Goal: Task Accomplishment & Management: Manage account settings

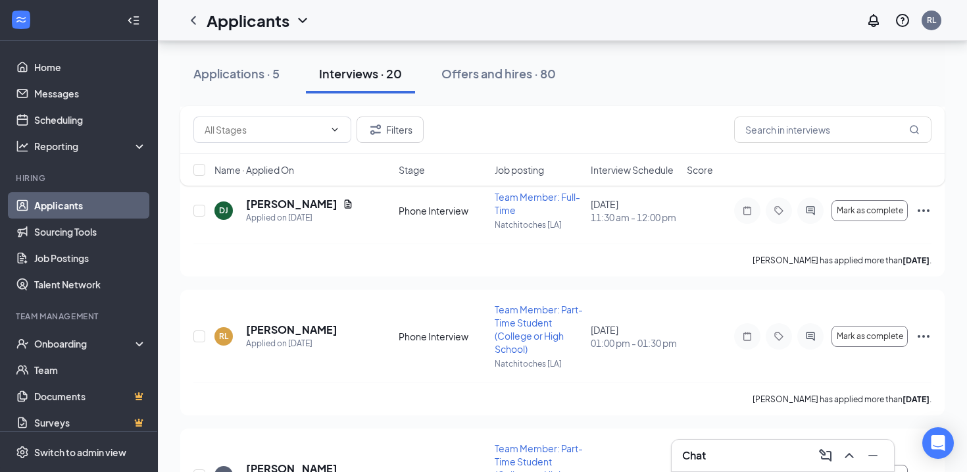
scroll to position [1210, 0]
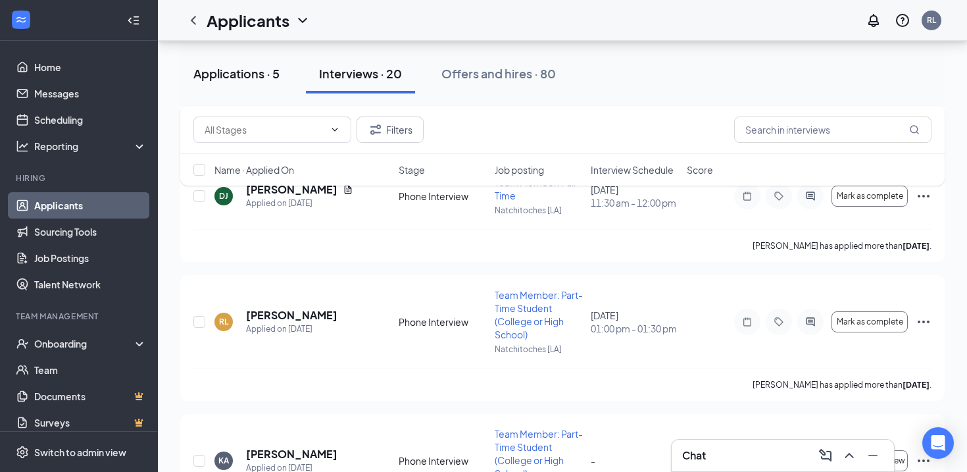
click at [254, 72] on div "Applications · 5" at bounding box center [236, 73] width 86 height 16
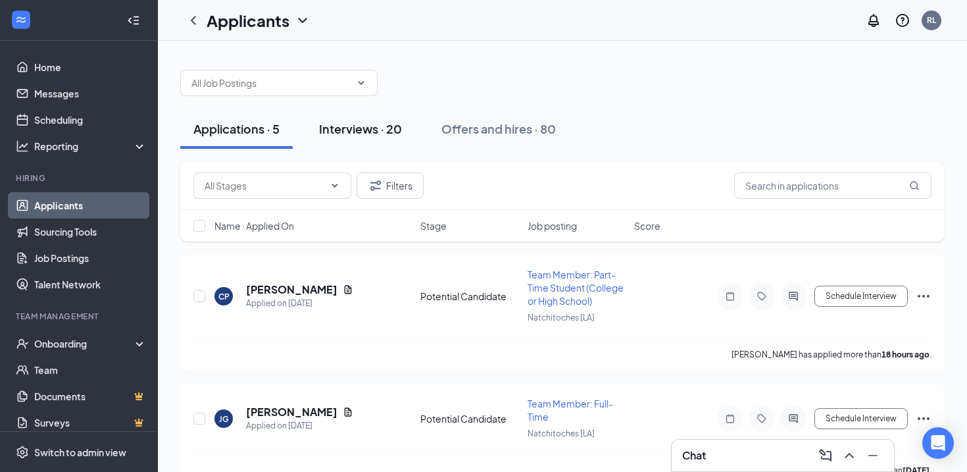
click at [378, 124] on div "Interviews · 20" at bounding box center [360, 128] width 83 height 16
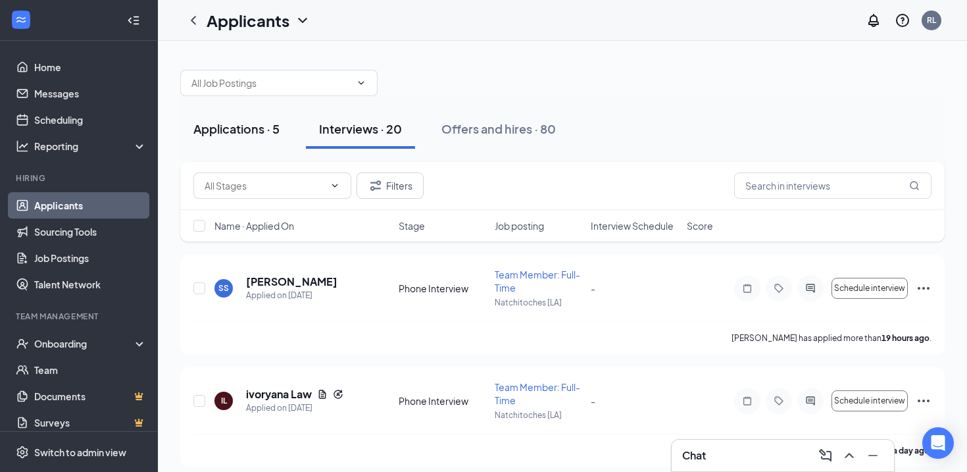
click at [272, 120] on button "Applications · 5" at bounding box center [236, 128] width 112 height 39
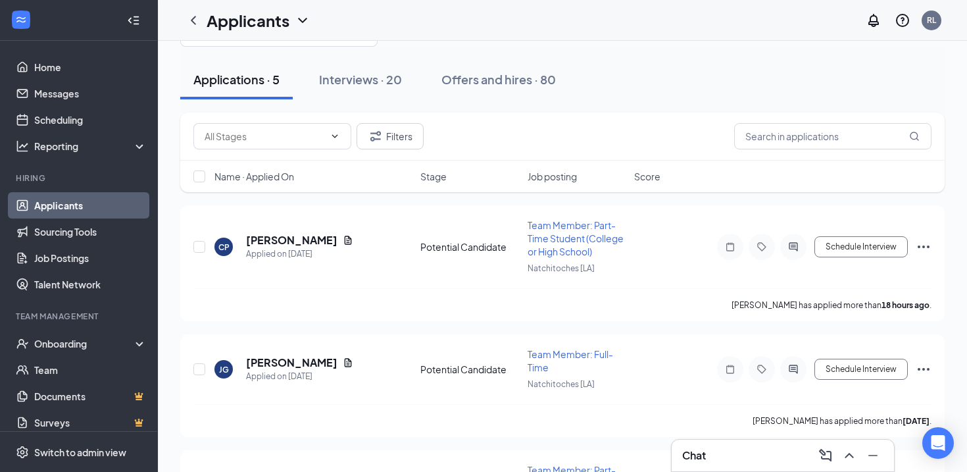
scroll to position [9, 0]
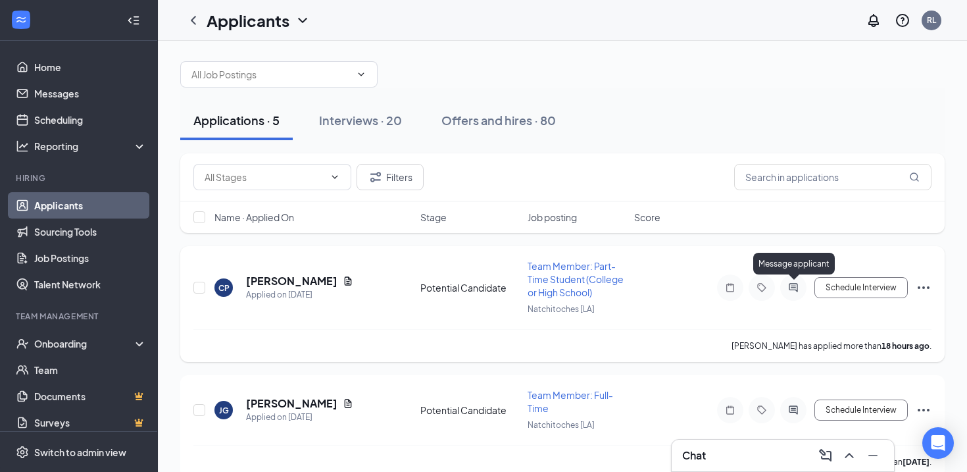
click at [798, 287] on icon "ActiveChat" at bounding box center [793, 287] width 16 height 11
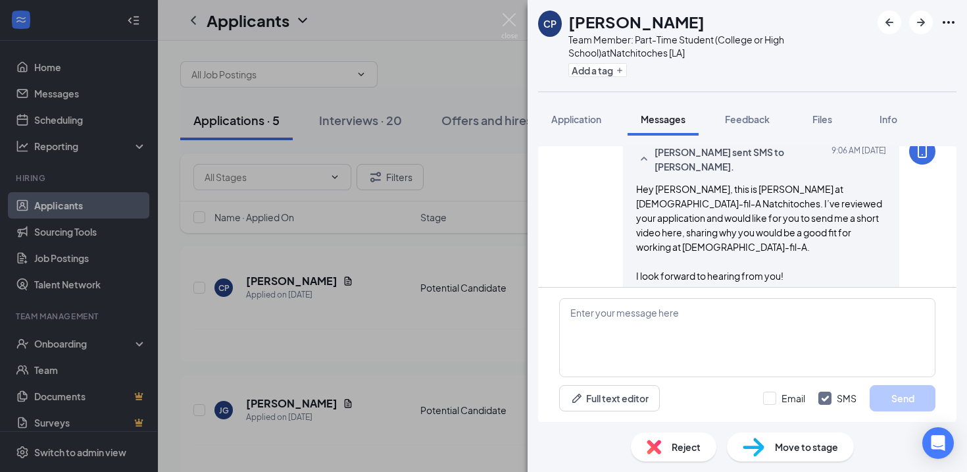
scroll to position [297, 0]
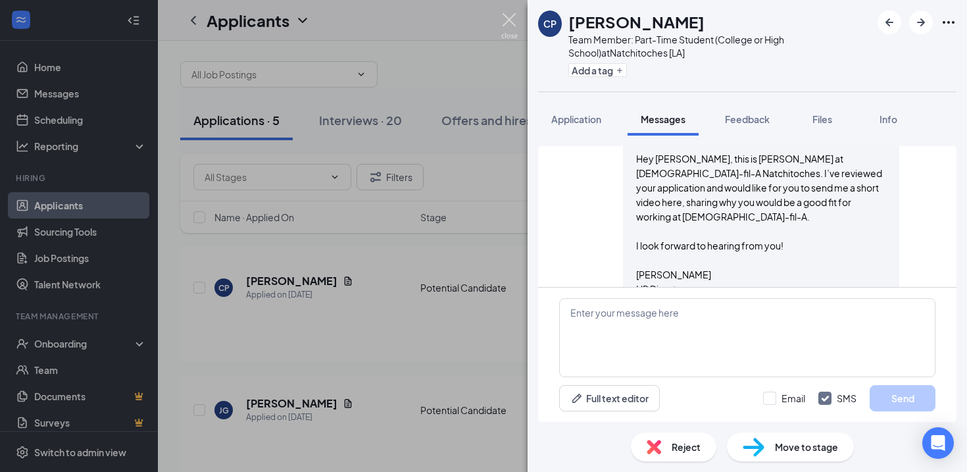
click at [512, 22] on img at bounding box center [509, 26] width 16 height 26
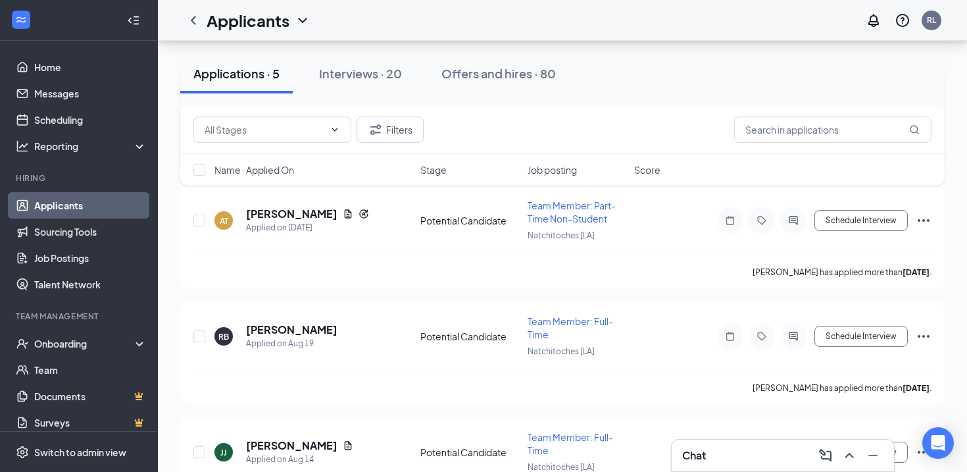
scroll to position [372, 0]
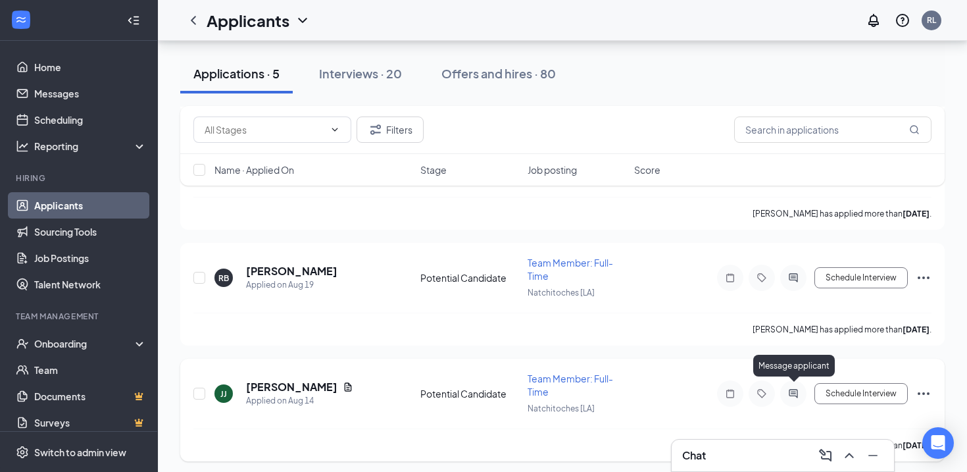
click at [791, 391] on icon "ActiveChat" at bounding box center [793, 393] width 9 height 9
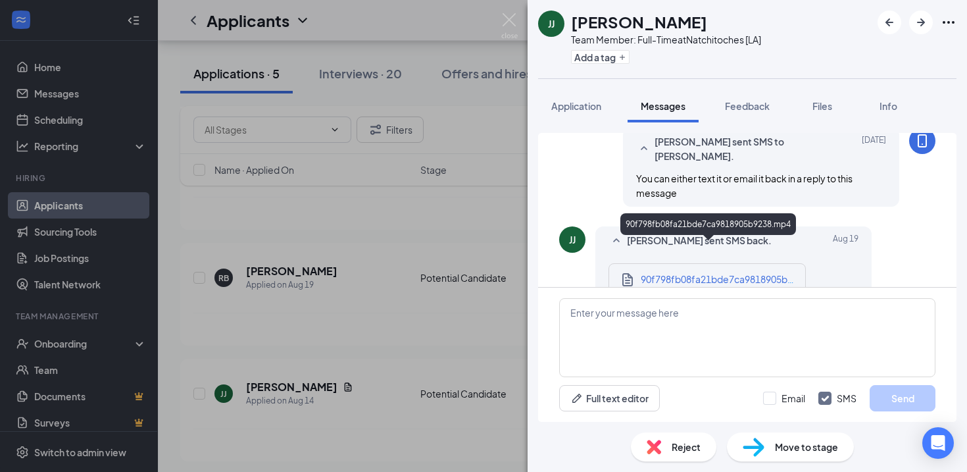
scroll to position [712, 0]
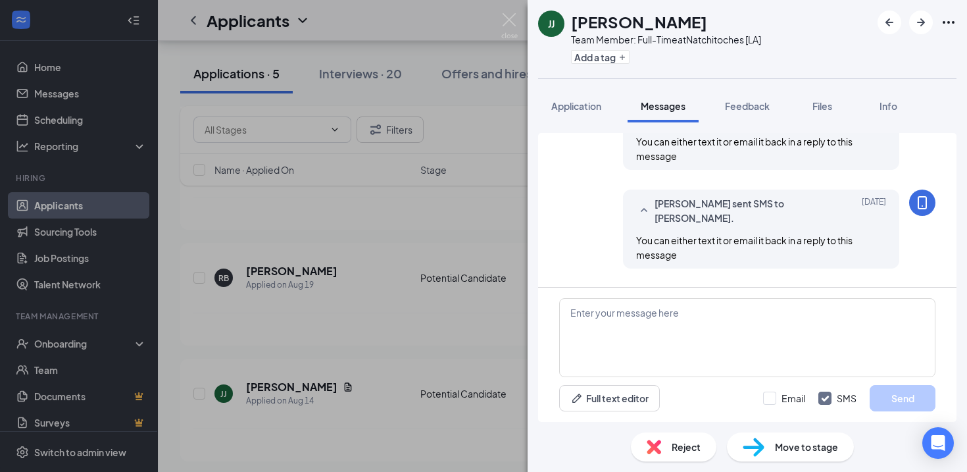
scroll to position [653, 0]
click at [505, 24] on img at bounding box center [509, 26] width 16 height 26
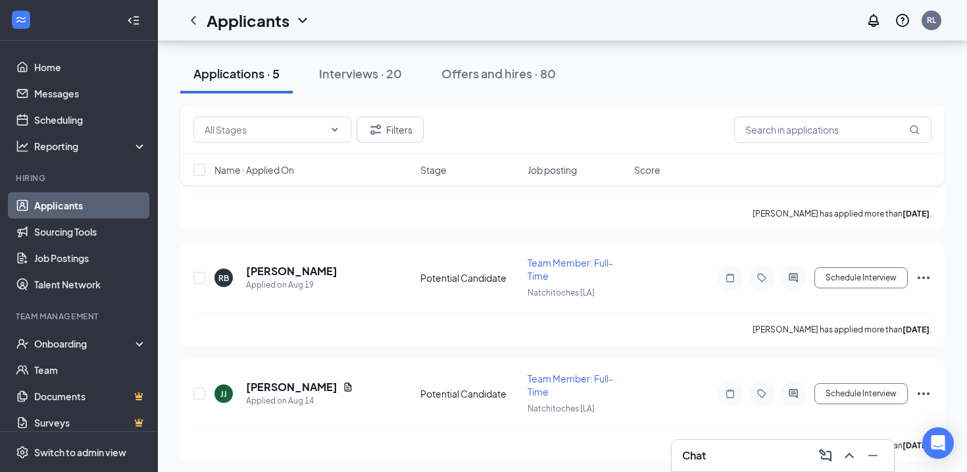
click at [95, 207] on link "Applicants" at bounding box center [90, 205] width 112 height 26
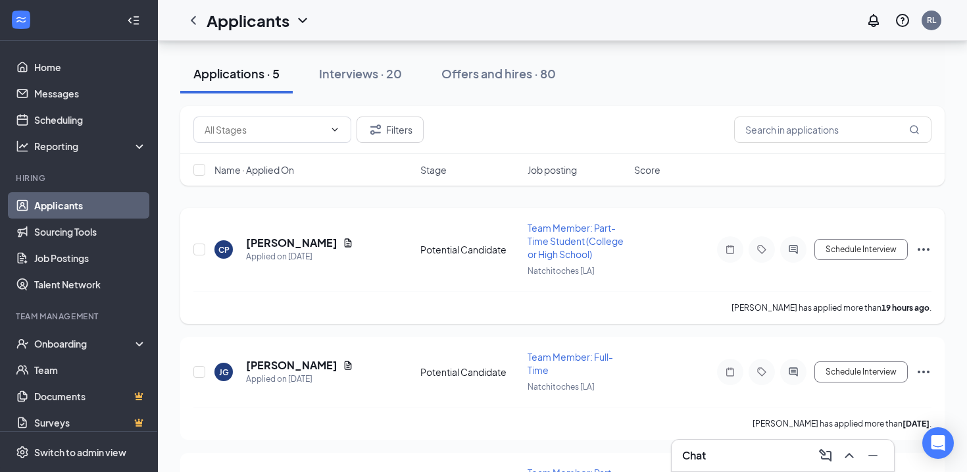
scroll to position [16, 0]
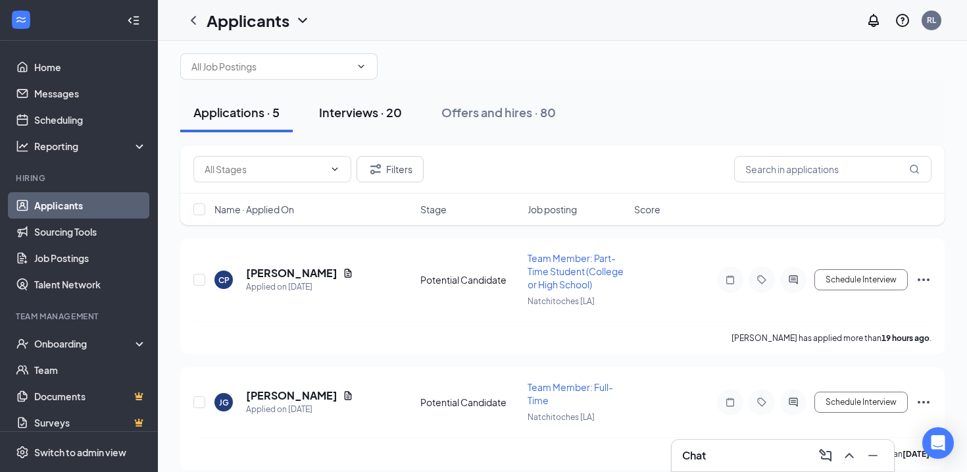
click at [350, 118] on div "Interviews · 20" at bounding box center [360, 112] width 83 height 16
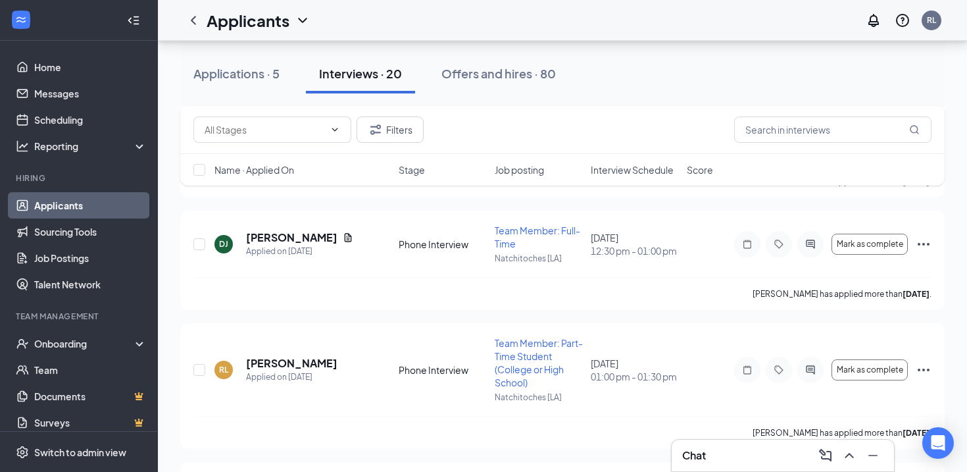
scroll to position [1162, 0]
click at [934, 24] on div "RL" at bounding box center [931, 19] width 9 height 11
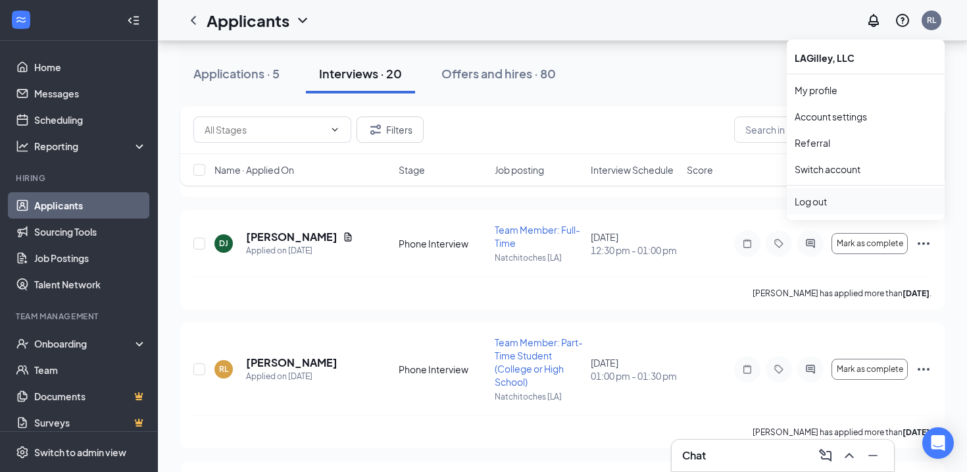
click at [836, 197] on div "Log out" at bounding box center [866, 201] width 142 height 13
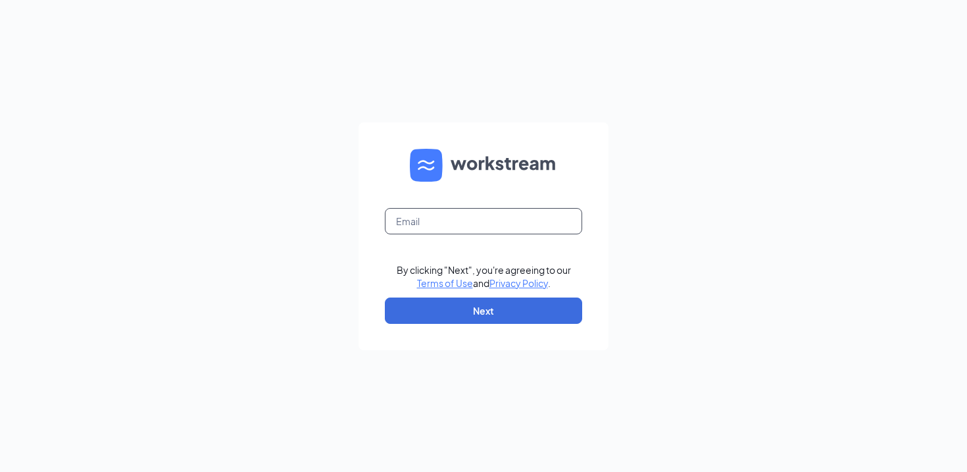
click at [427, 223] on input "text" at bounding box center [483, 221] width 197 height 26
type input "[EMAIL_ADDRESS][DEMOGRAPHIC_DATA][DOMAIN_NAME]"
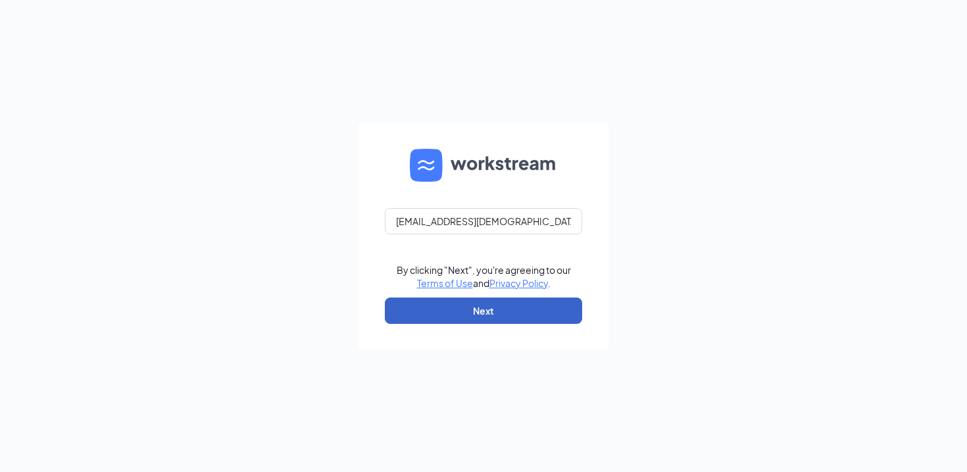
click at [460, 302] on button "Next" at bounding box center [483, 310] width 197 height 26
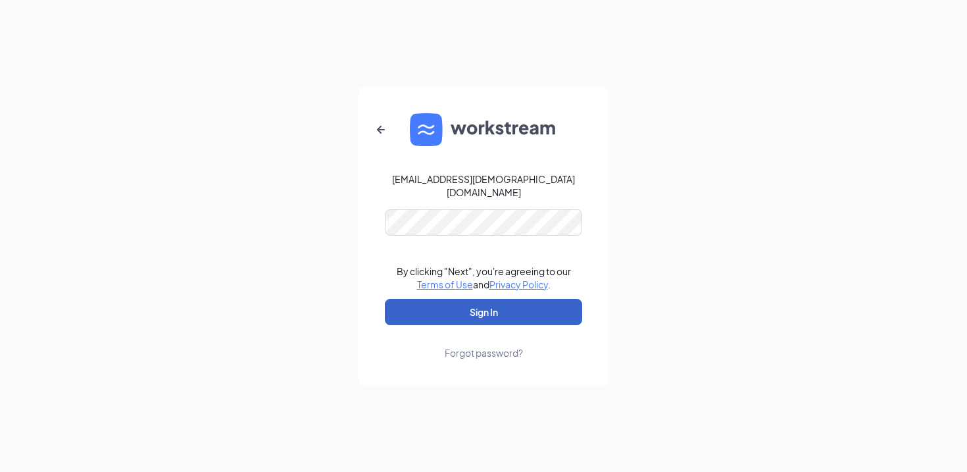
click at [422, 302] on button "Sign In" at bounding box center [483, 312] width 197 height 26
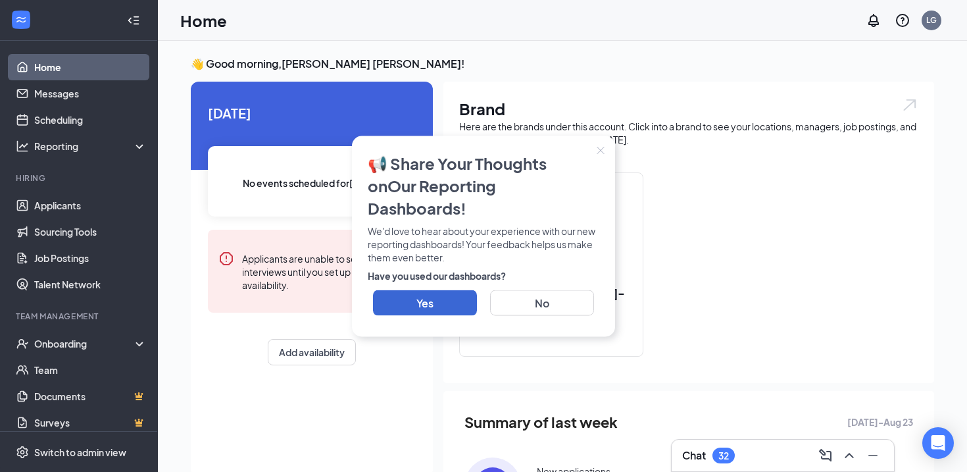
click at [599, 154] on icon "Close" at bounding box center [601, 150] width 8 height 8
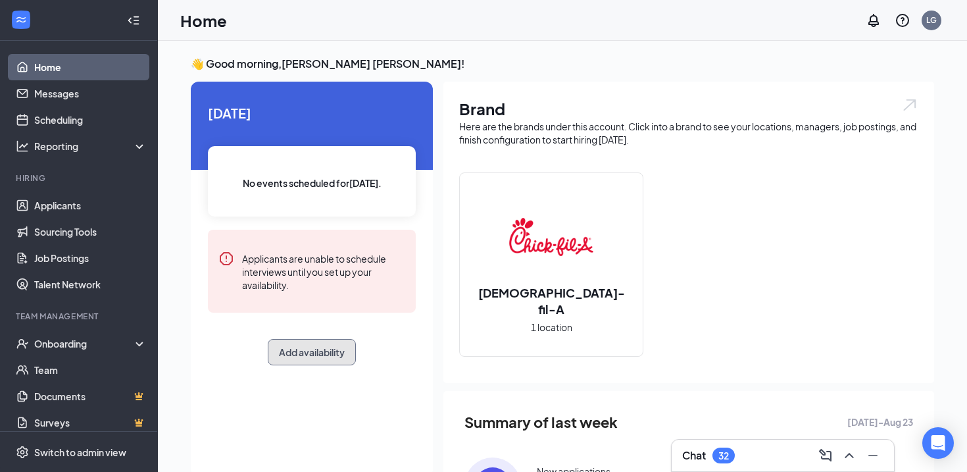
click at [310, 356] on button "Add availability" at bounding box center [312, 352] width 88 height 26
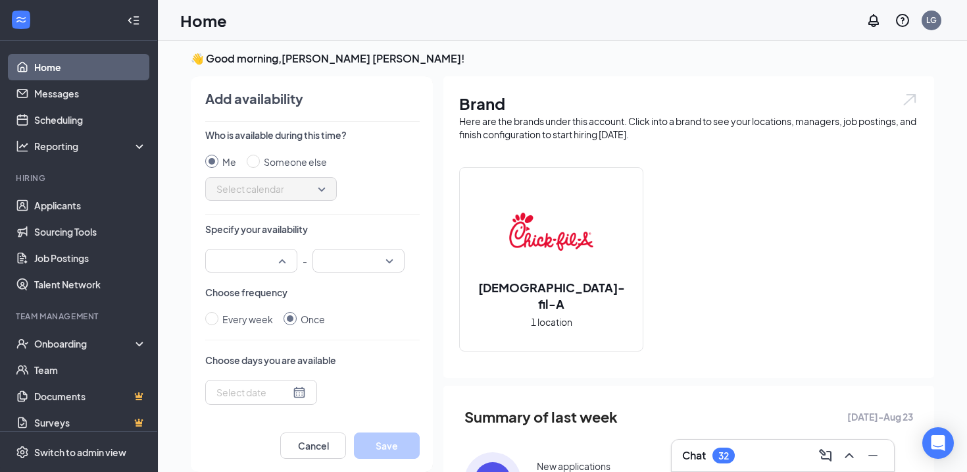
click at [285, 258] on div "12:00 AM 12:15 AM 12:00 AM 12:15 AM 12:30 AM 12:45 AM 01:00 AM 01:15 AM 01:30 A…" at bounding box center [251, 261] width 92 height 24
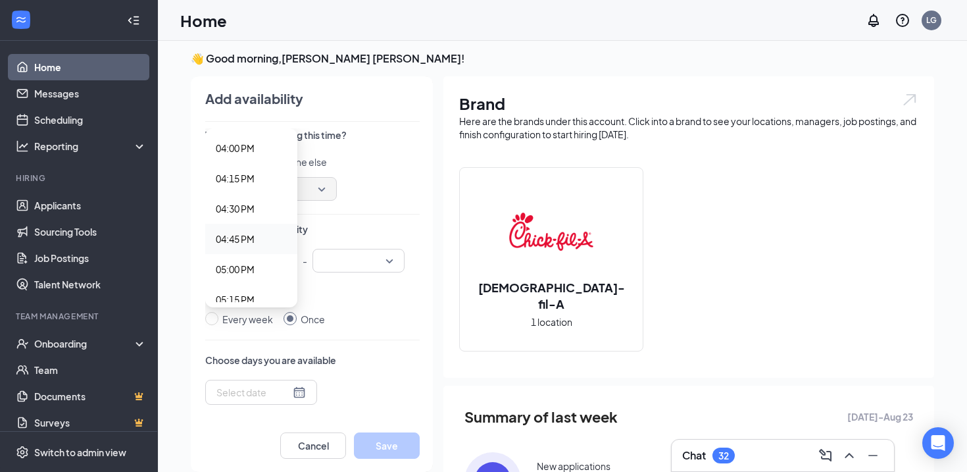
scroll to position [1884, 0]
click at [257, 199] on span "04:00 PM" at bounding box center [251, 200] width 71 height 14
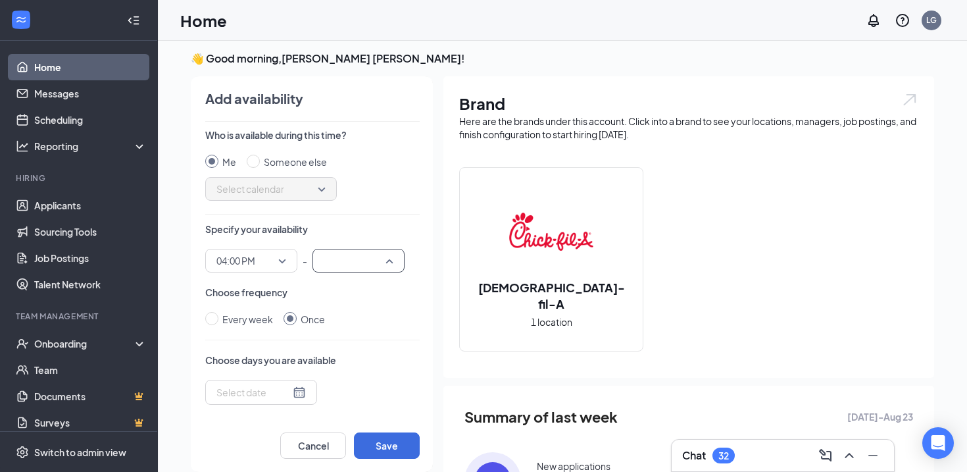
click at [381, 261] on input "search" at bounding box center [353, 260] width 67 height 22
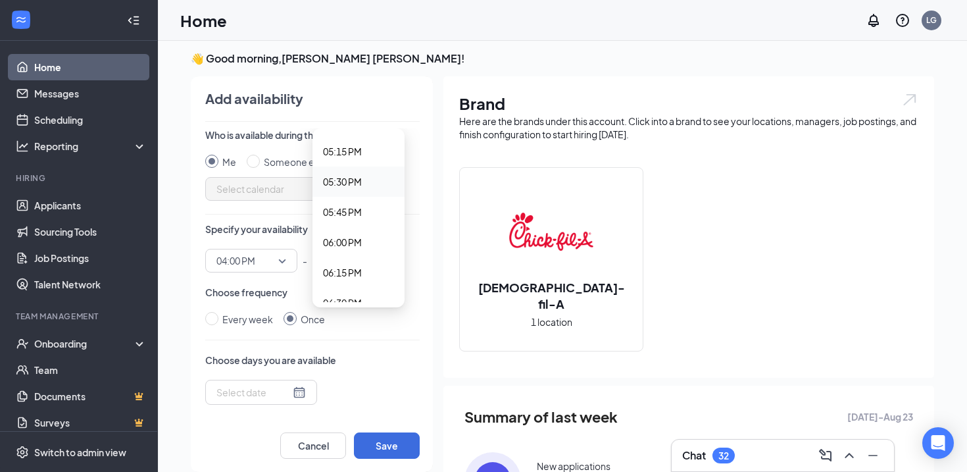
scroll to position [2115, 0]
click at [358, 216] on span "06:00 PM" at bounding box center [342, 212] width 39 height 14
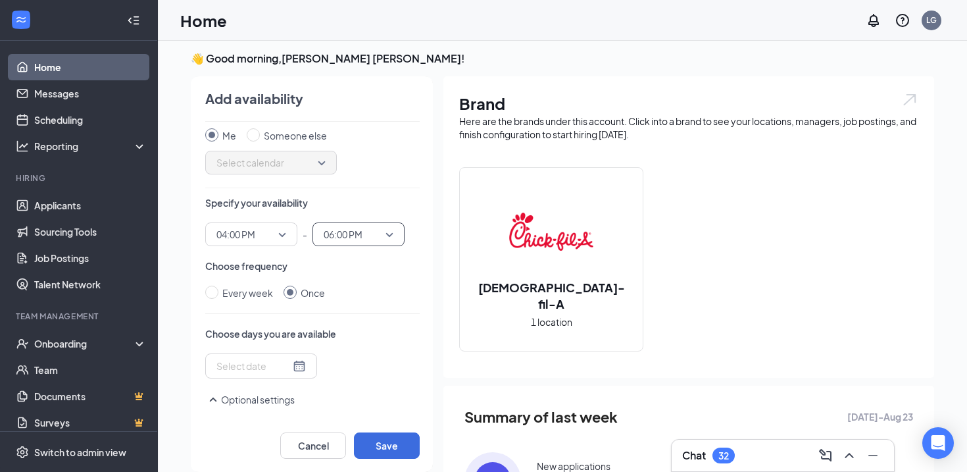
scroll to position [32, 0]
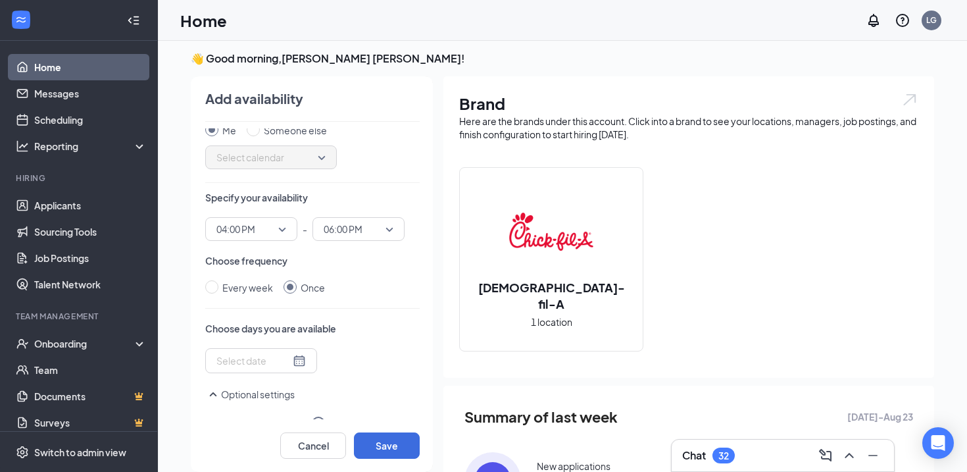
click at [280, 361] on div at bounding box center [260, 360] width 89 height 14
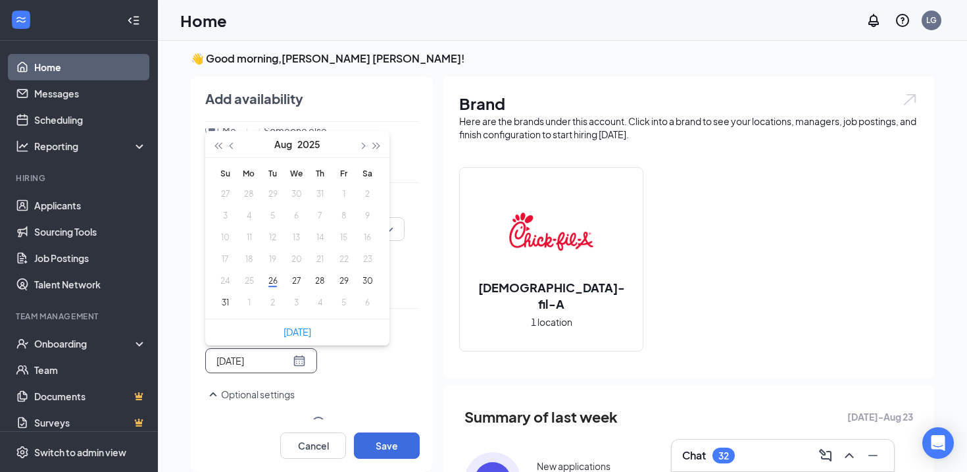
type input "2025-08-26"
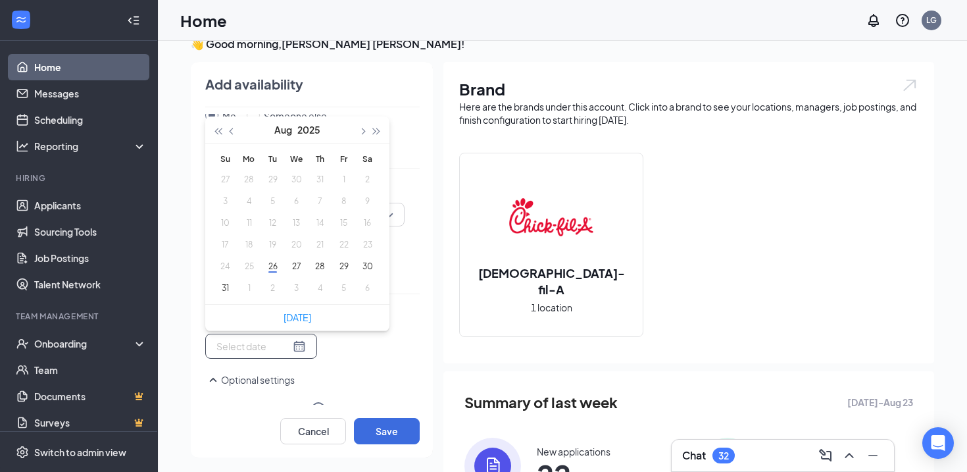
scroll to position [20, 0]
type input "2025-08-27"
click at [362, 133] on span "button" at bounding box center [361, 131] width 7 height 7
click at [298, 173] on button "3" at bounding box center [296, 179] width 24 height 14
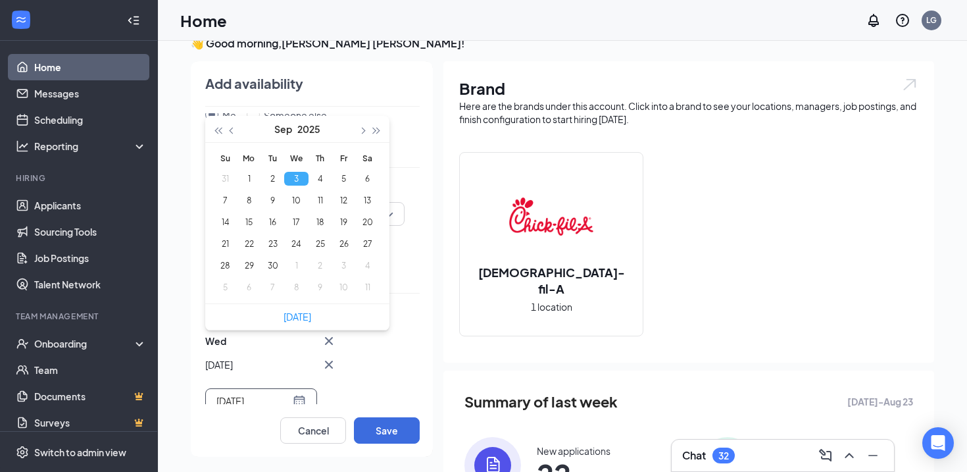
type input "[DATE]"
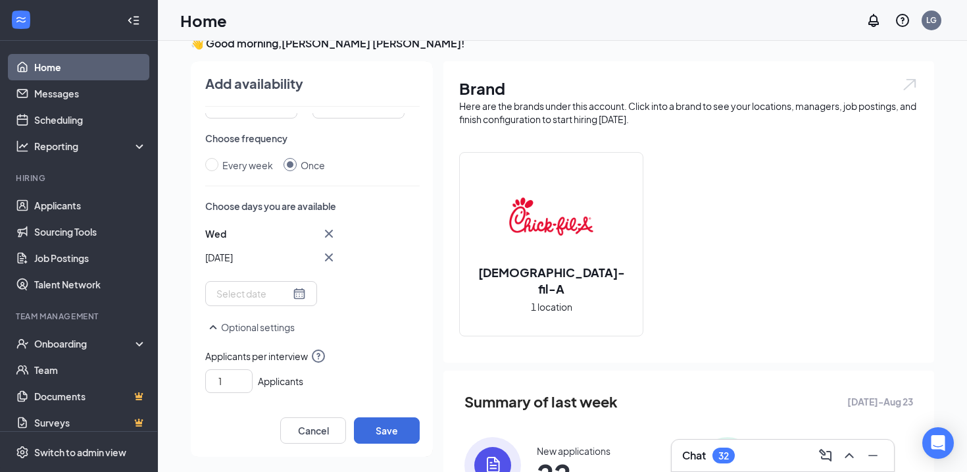
click at [366, 360] on span "Applicants per interview" at bounding box center [312, 356] width 214 height 16
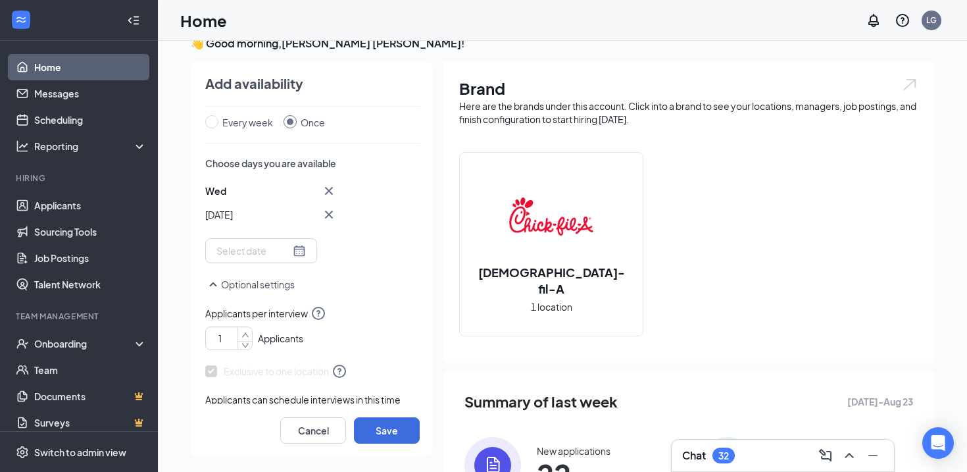
scroll to position [182, 0]
click at [245, 336] on icon "up" at bounding box center [245, 334] width 8 height 9
click at [247, 332] on icon "up" at bounding box center [245, 334] width 8 height 9
click at [243, 332] on icon "up" at bounding box center [245, 334] width 8 height 9
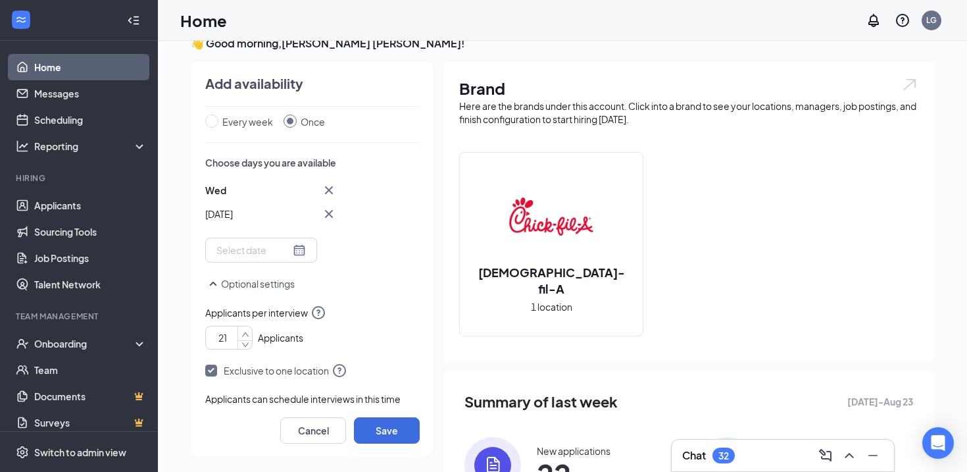
click at [243, 331] on icon "up" at bounding box center [245, 334] width 8 height 9
click at [245, 347] on icon "down" at bounding box center [245, 342] width 8 height 9
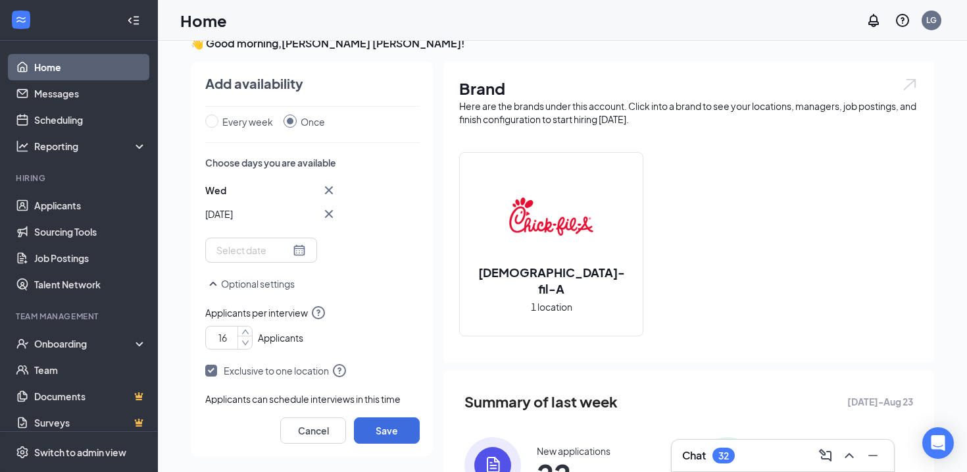
click at [245, 347] on icon "down" at bounding box center [245, 342] width 8 height 9
type input "15"
click at [244, 347] on icon "down" at bounding box center [245, 342] width 8 height 9
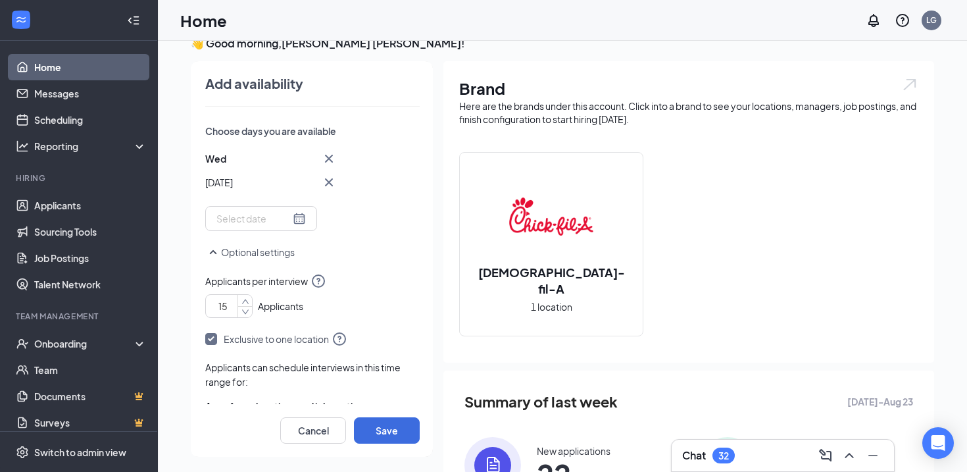
scroll to position [251, 0]
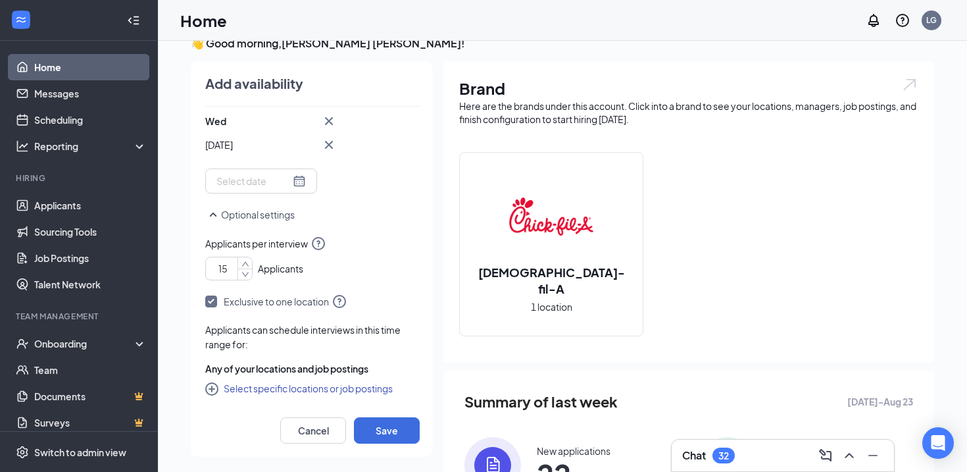
click at [214, 389] on icon "CirclePlus" at bounding box center [213, 390] width 16 height 16
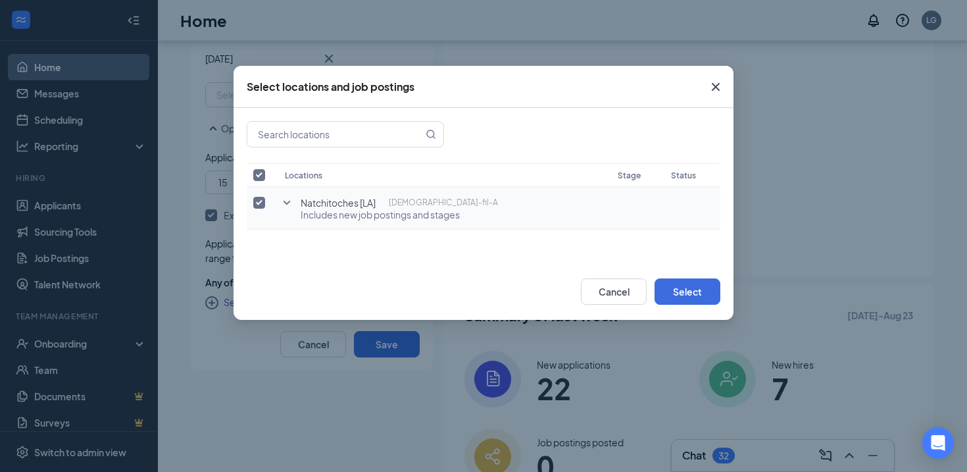
scroll to position [116, 0]
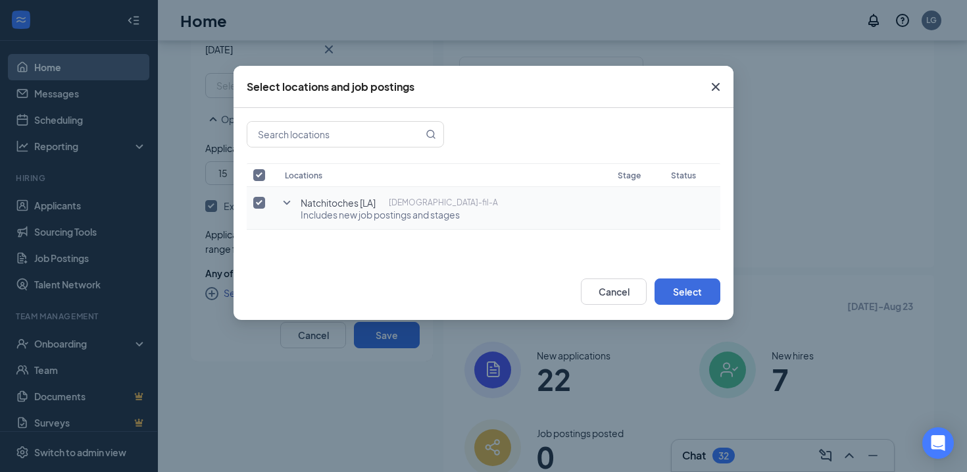
click at [287, 212] on td "Natchitoches [LA] Chick-fil-A Includes new job postings and stages" at bounding box center [444, 208] width 333 height 43
click at [287, 205] on icon "SmallChevronDown" at bounding box center [287, 203] width 16 height 16
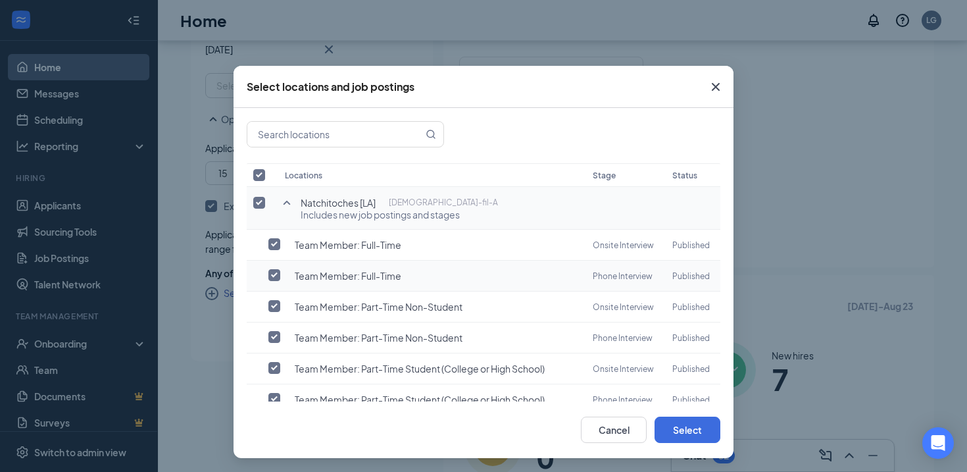
click at [275, 275] on input "checkbox" at bounding box center [274, 275] width 12 height 12
checkbox input "true"
checkbox input "false"
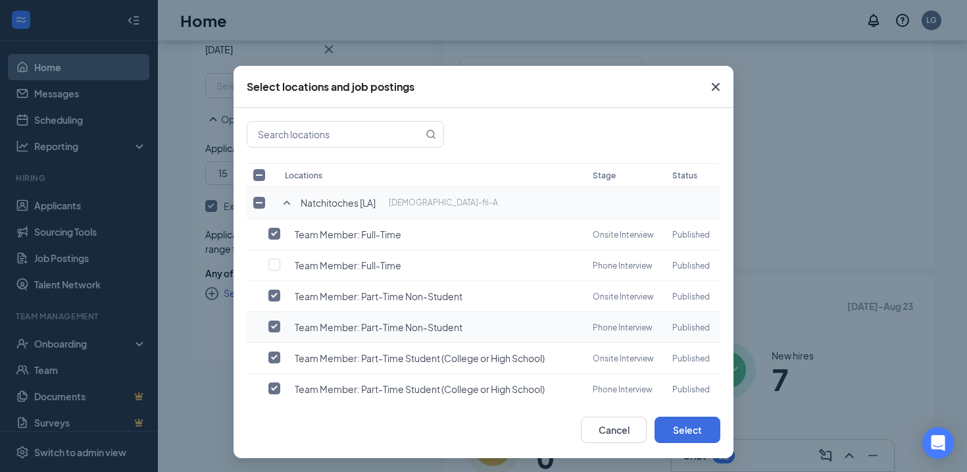
click at [273, 325] on input "checkbox" at bounding box center [274, 326] width 12 height 12
checkbox input "false"
click at [274, 382] on input "checkbox" at bounding box center [274, 388] width 12 height 12
checkbox input "false"
click at [691, 431] on button "Select" at bounding box center [687, 429] width 66 height 26
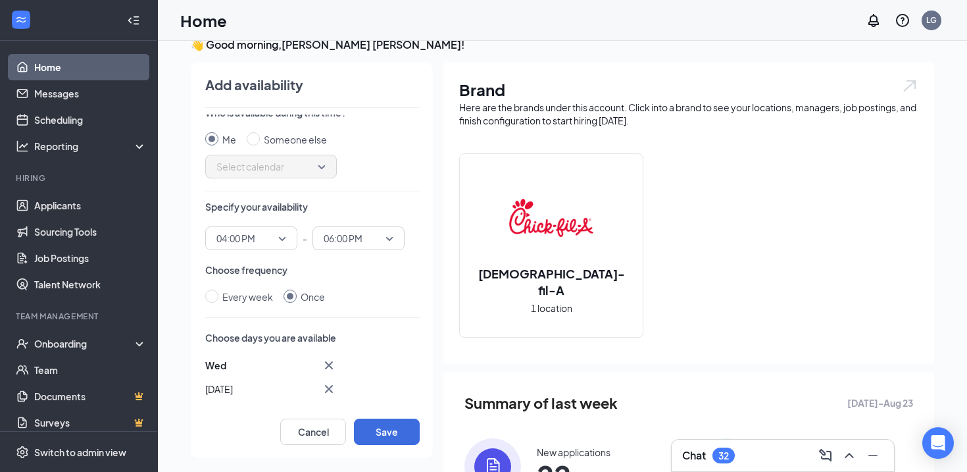
scroll to position [0, 0]
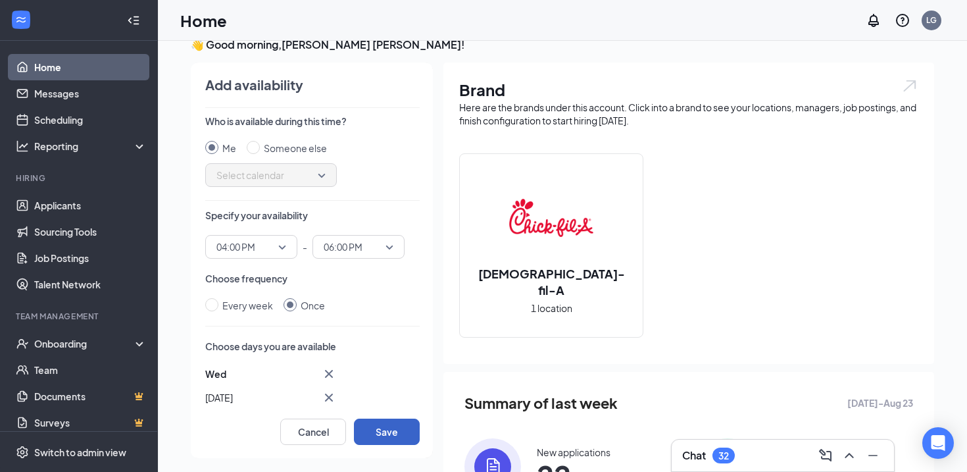
click at [380, 431] on button "Save" at bounding box center [387, 431] width 66 height 26
type input "1"
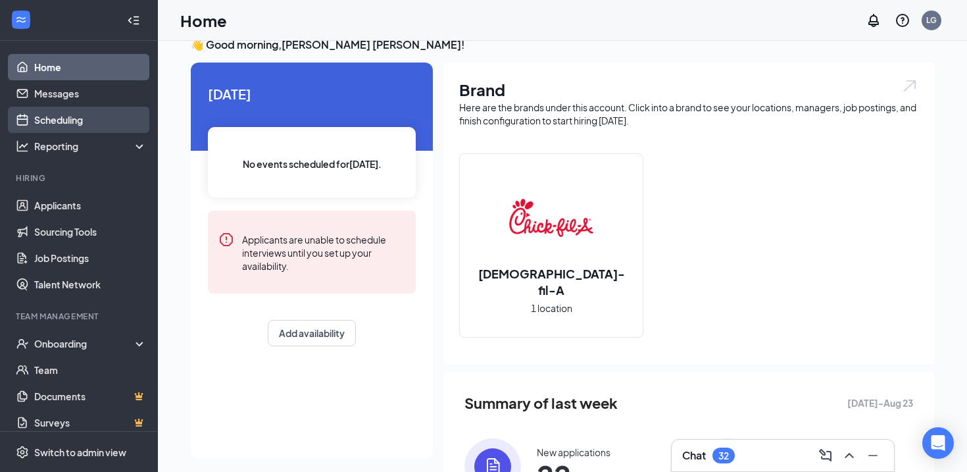
click at [76, 127] on link "Scheduling" at bounding box center [90, 120] width 112 height 26
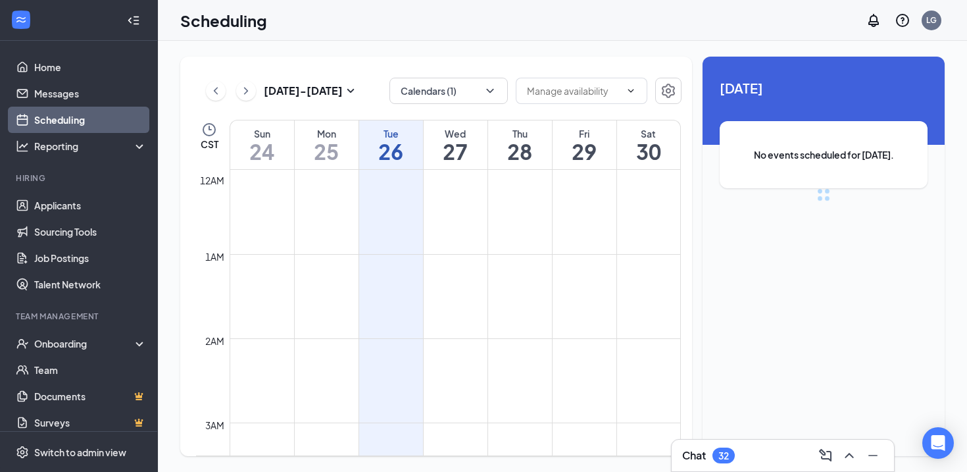
scroll to position [647, 0]
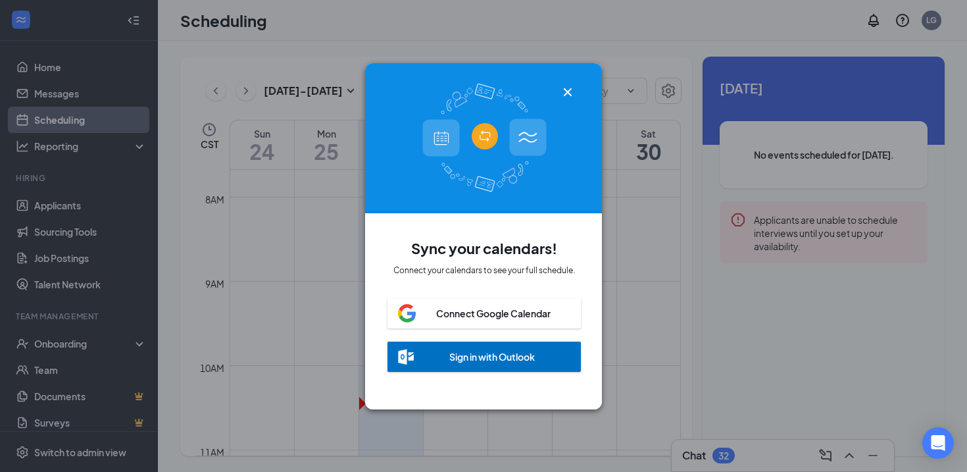
click at [569, 94] on icon "Cross" at bounding box center [568, 91] width 8 height 8
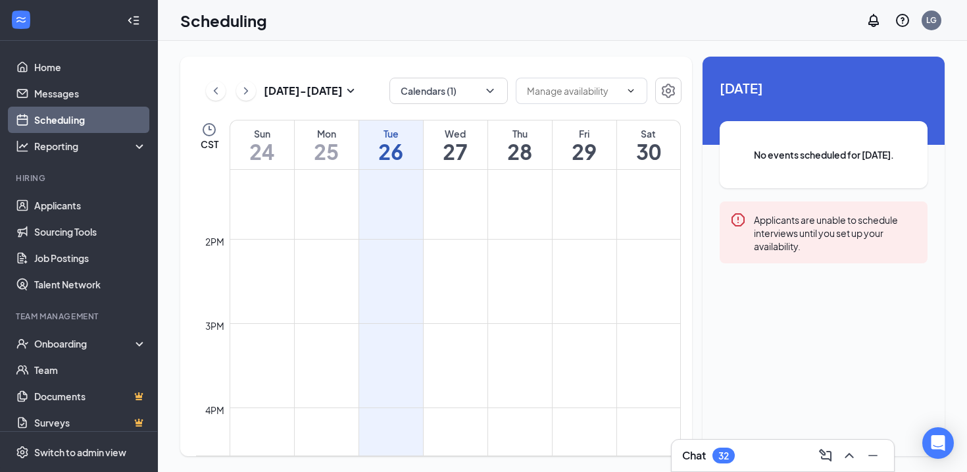
scroll to position [1123, 0]
click at [247, 89] on icon "ChevronRight" at bounding box center [245, 91] width 13 height 16
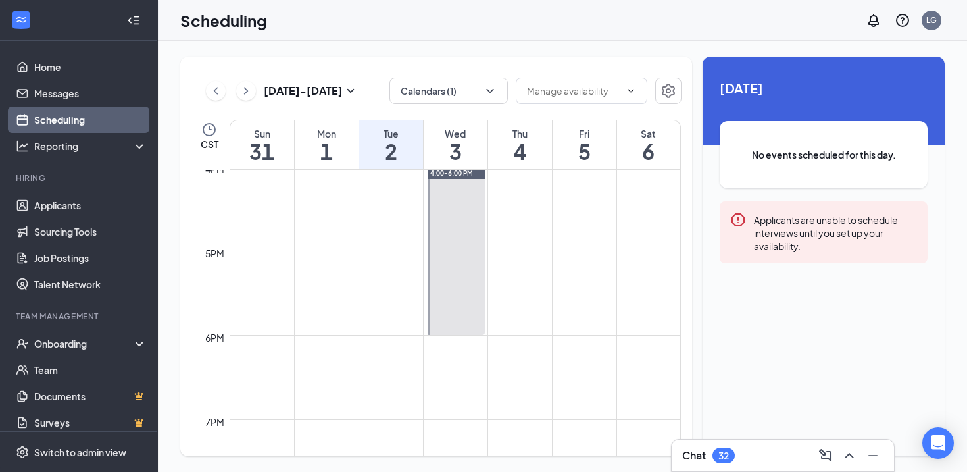
scroll to position [1344, 0]
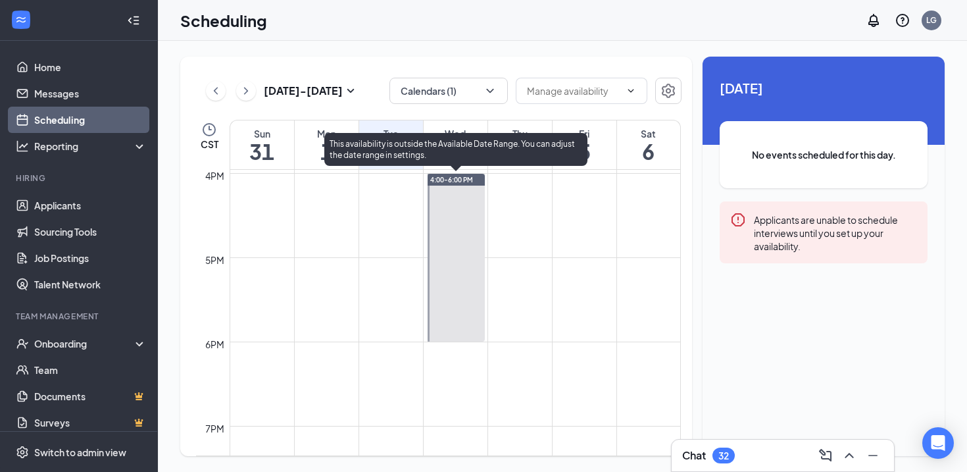
click at [463, 299] on div at bounding box center [457, 258] width 58 height 168
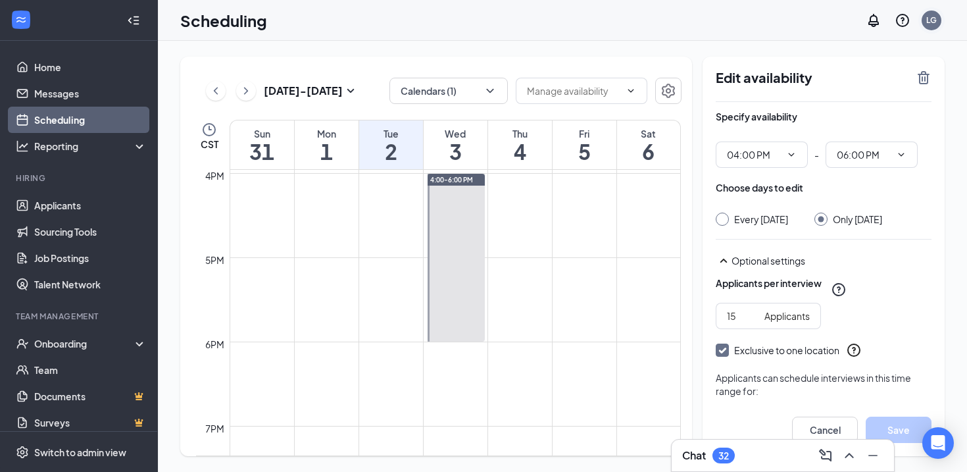
click at [933, 18] on div "LG" at bounding box center [931, 19] width 11 height 11
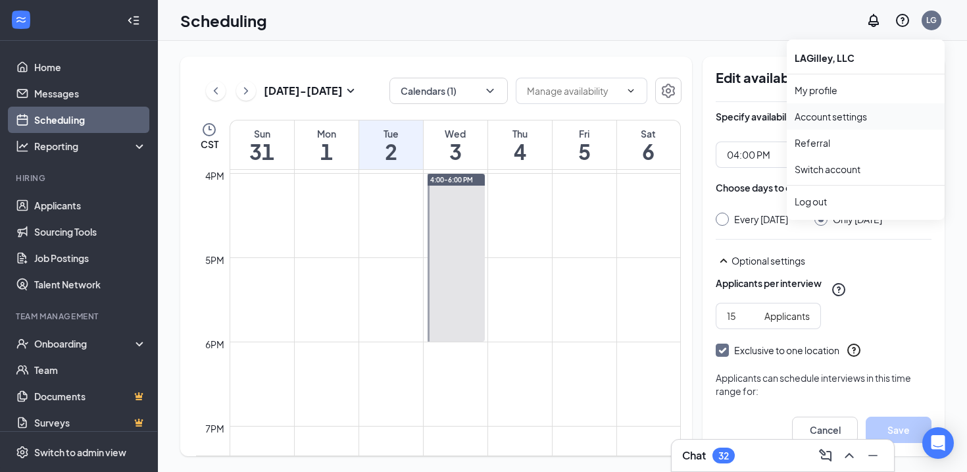
click at [818, 117] on link "Account settings" at bounding box center [866, 116] width 142 height 13
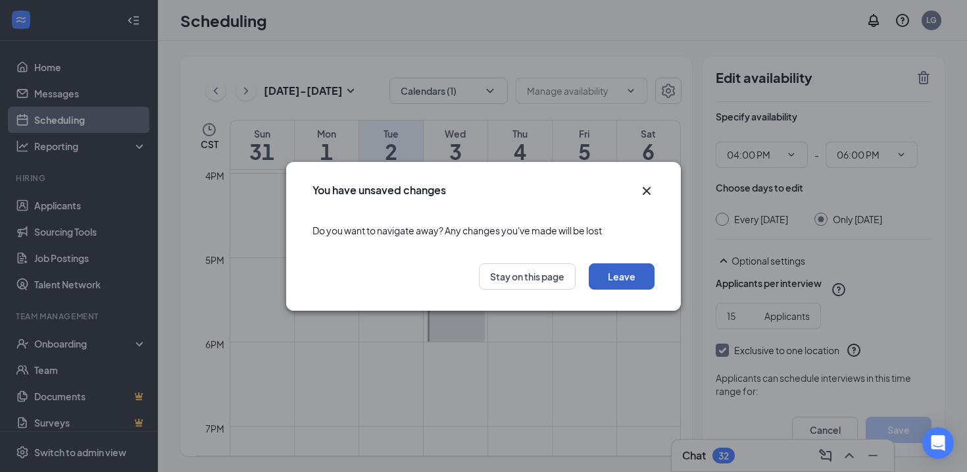
click at [612, 278] on button "Leave" at bounding box center [622, 276] width 66 height 26
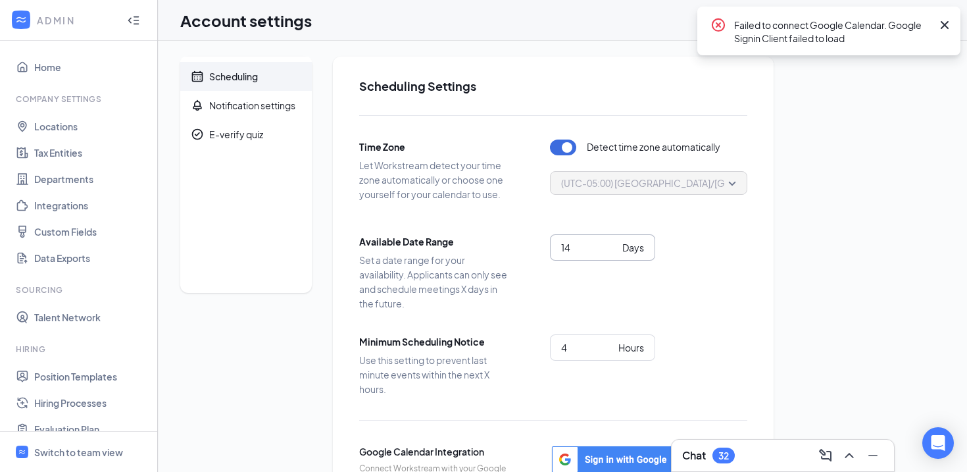
type input "14"
click at [613, 243] on input "14" at bounding box center [589, 247] width 56 height 14
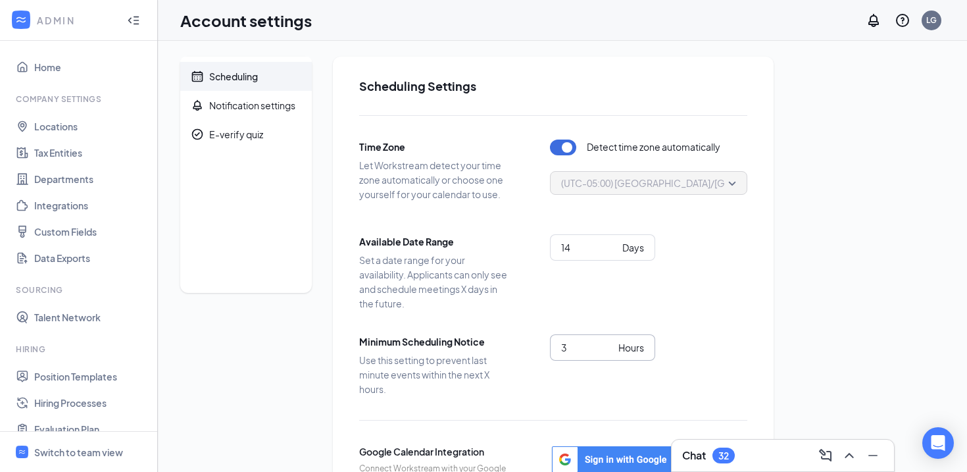
click at [608, 350] on input "3" at bounding box center [587, 347] width 52 height 14
type input "2"
click at [608, 350] on input "2" at bounding box center [587, 347] width 52 height 14
click at [255, 102] on div "Notification settings" at bounding box center [252, 105] width 86 height 13
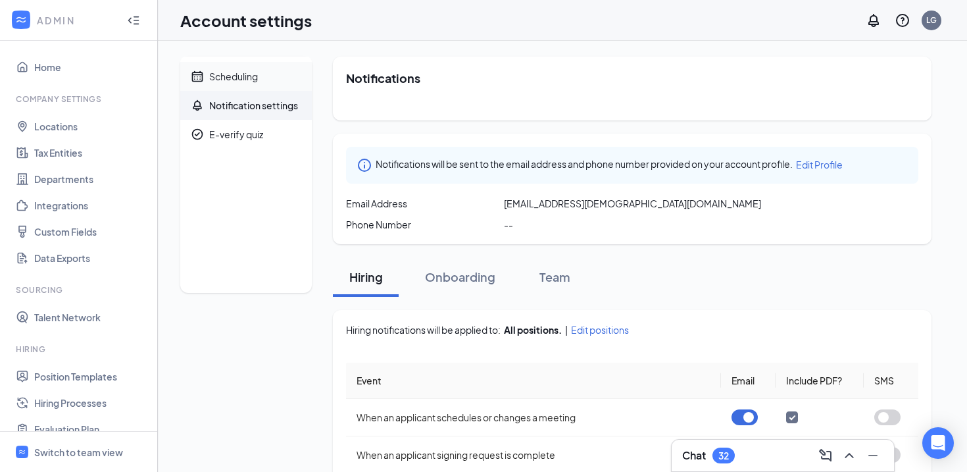
click at [241, 81] on div "Scheduling" at bounding box center [233, 76] width 49 height 13
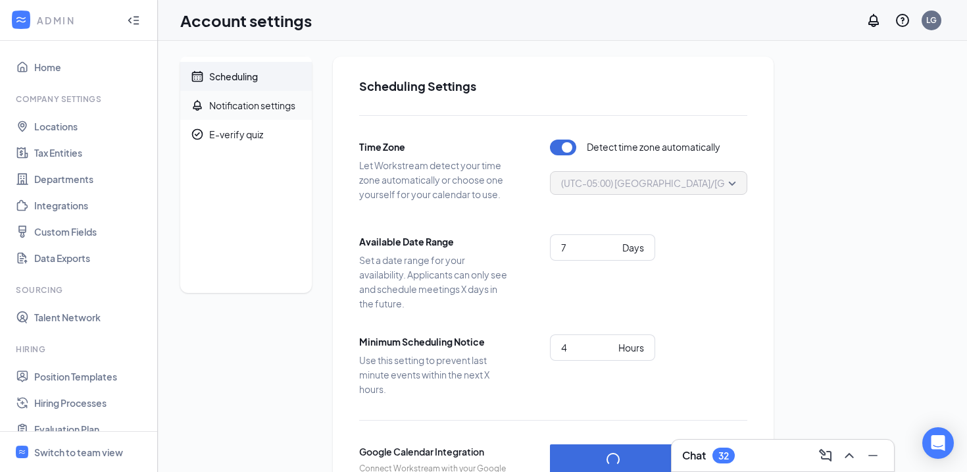
click at [264, 107] on div "Notification settings" at bounding box center [252, 105] width 86 height 13
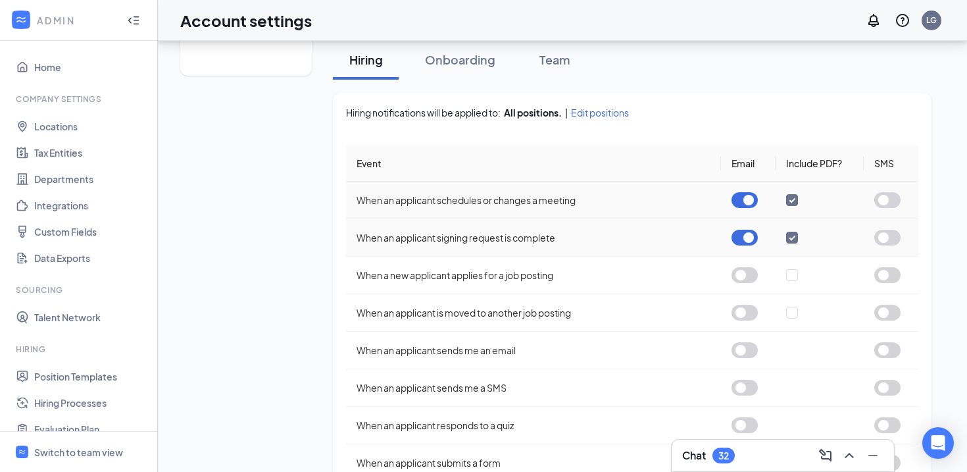
scroll to position [209, 0]
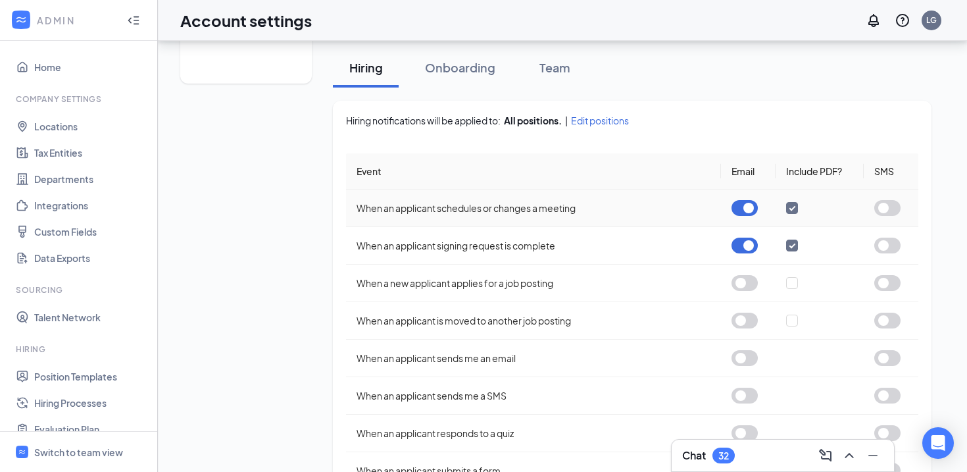
click at [740, 212] on button "button" at bounding box center [744, 208] width 26 height 16
click at [749, 244] on button "button" at bounding box center [744, 245] width 26 height 16
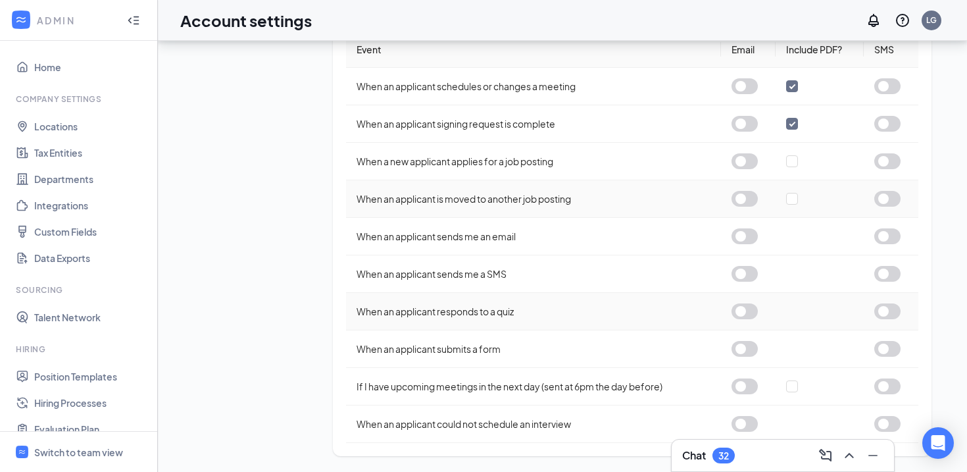
scroll to position [0, 0]
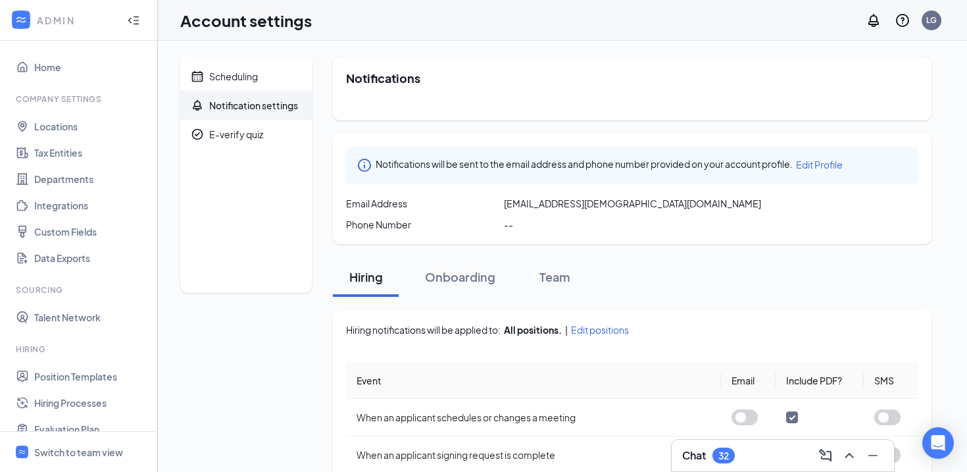
click at [821, 164] on span "Edit Profile" at bounding box center [819, 165] width 47 height 12
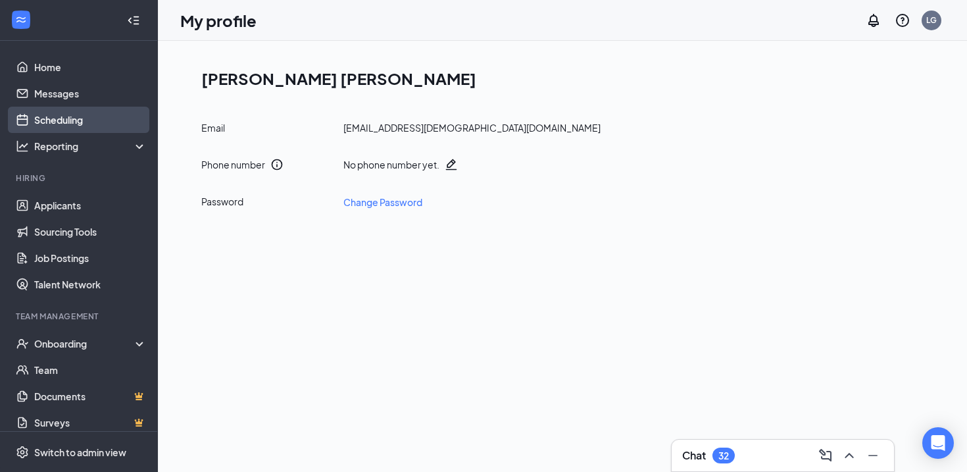
click at [99, 127] on link "Scheduling" at bounding box center [90, 120] width 112 height 26
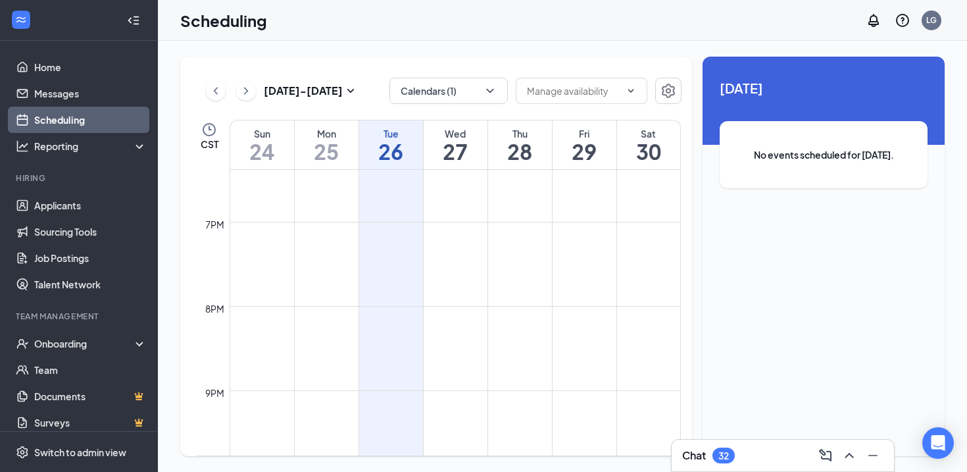
scroll to position [1582, 0]
click at [251, 92] on icon "ChevronRight" at bounding box center [245, 91] width 13 height 16
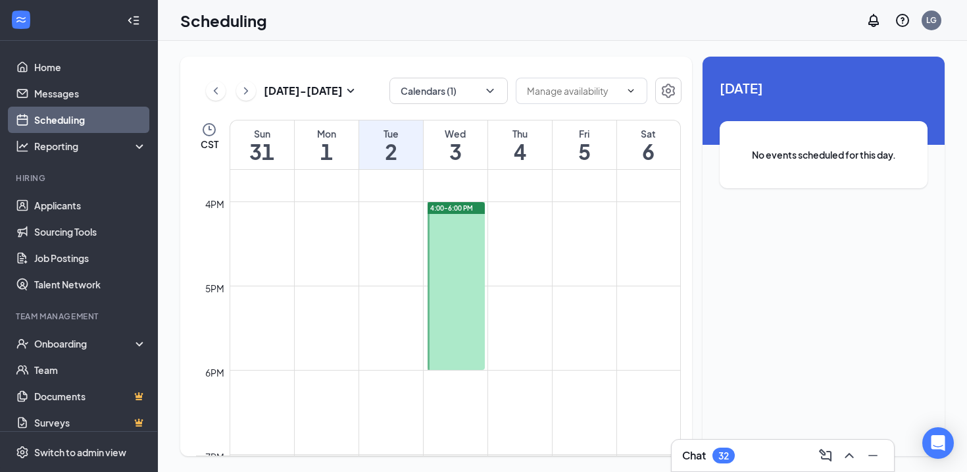
scroll to position [1313, 0]
click at [450, 218] on div at bounding box center [457, 289] width 58 height 168
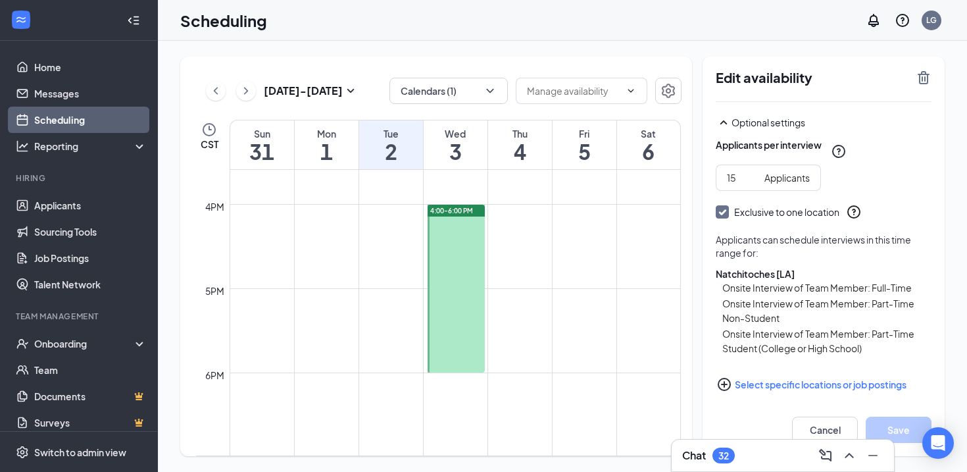
scroll to position [159, 0]
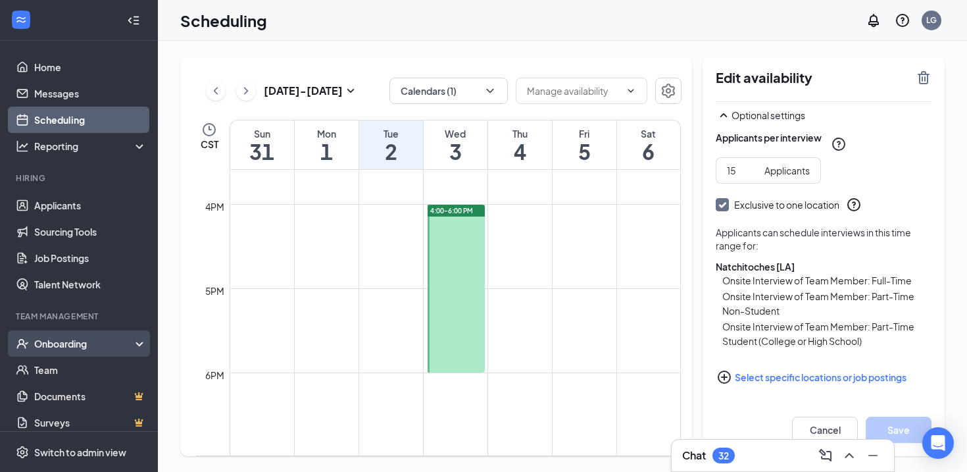
click at [139, 345] on icon at bounding box center [142, 345] width 11 height 0
click at [87, 369] on link "Overview" at bounding box center [90, 370] width 112 height 26
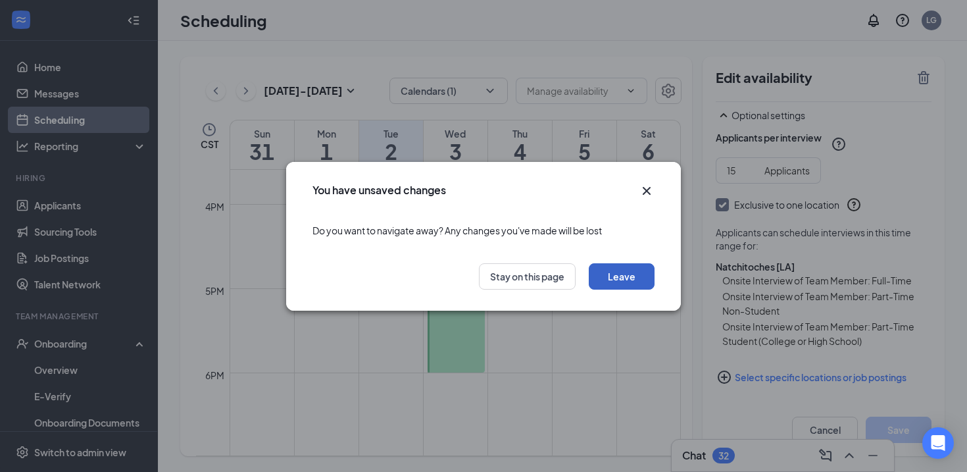
click at [620, 276] on button "Leave" at bounding box center [622, 276] width 66 height 26
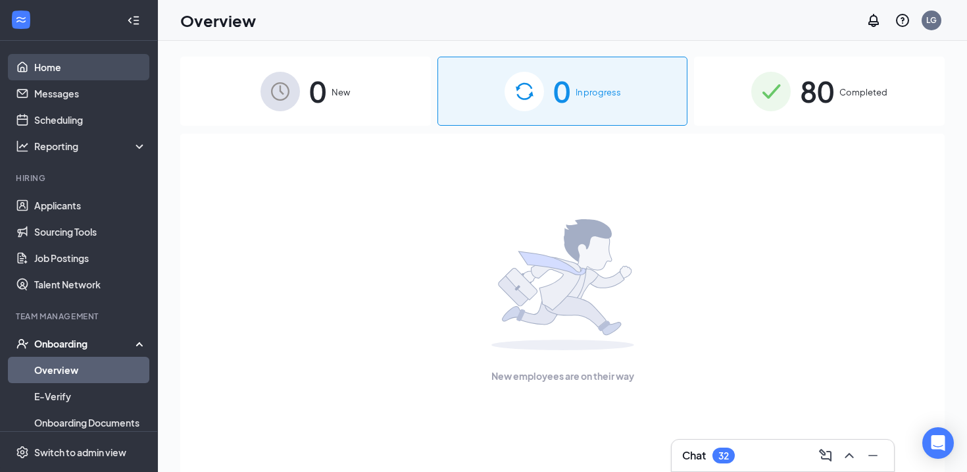
click at [96, 72] on link "Home" at bounding box center [90, 67] width 112 height 26
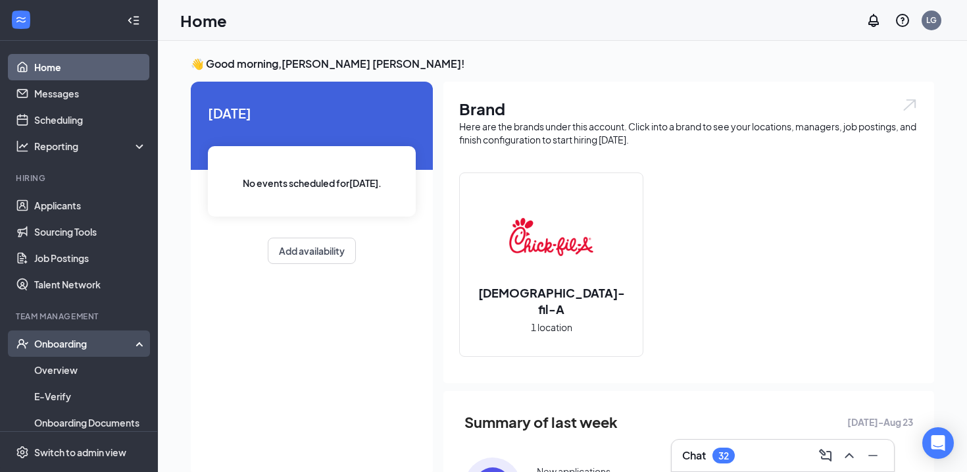
click at [105, 345] on div "Onboarding" at bounding box center [84, 343] width 101 height 13
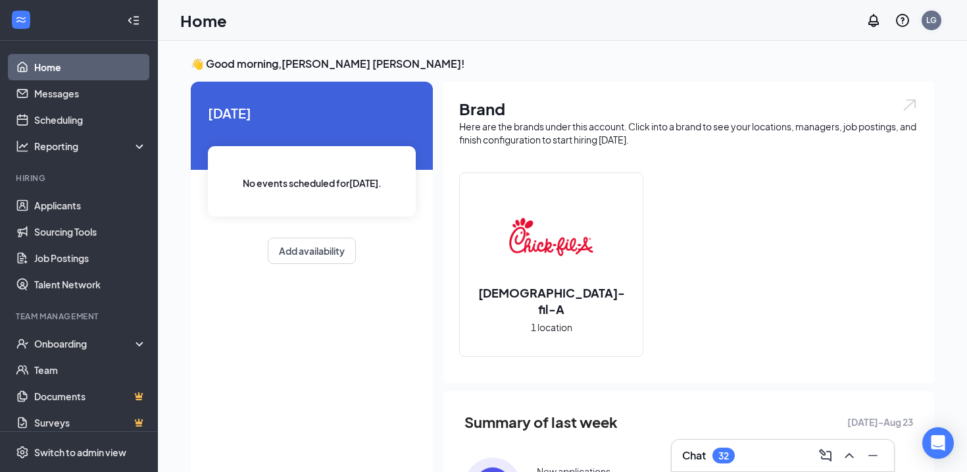
click at [933, 24] on div "LG" at bounding box center [931, 19] width 11 height 11
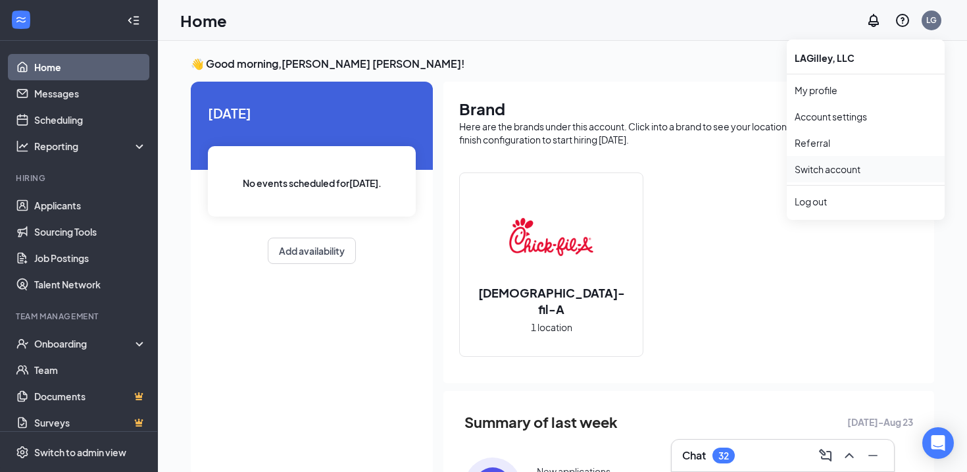
click at [843, 168] on link "Switch account" at bounding box center [828, 169] width 66 height 12
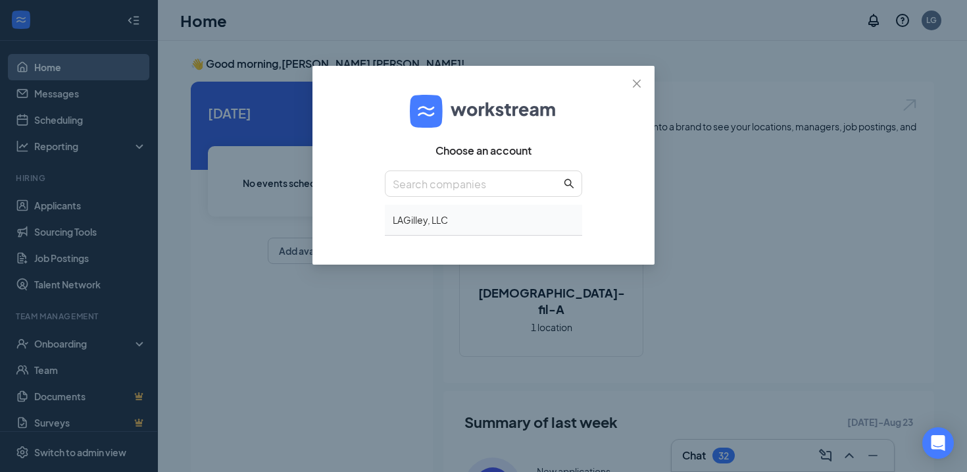
click at [481, 224] on div "LAGilley, LLC" at bounding box center [483, 220] width 197 height 31
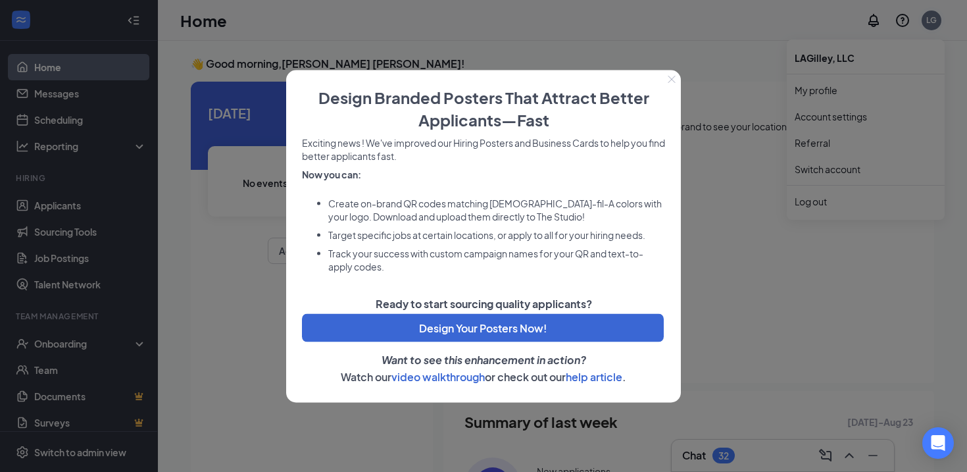
click at [935, 18] on div at bounding box center [483, 236] width 967 height 472
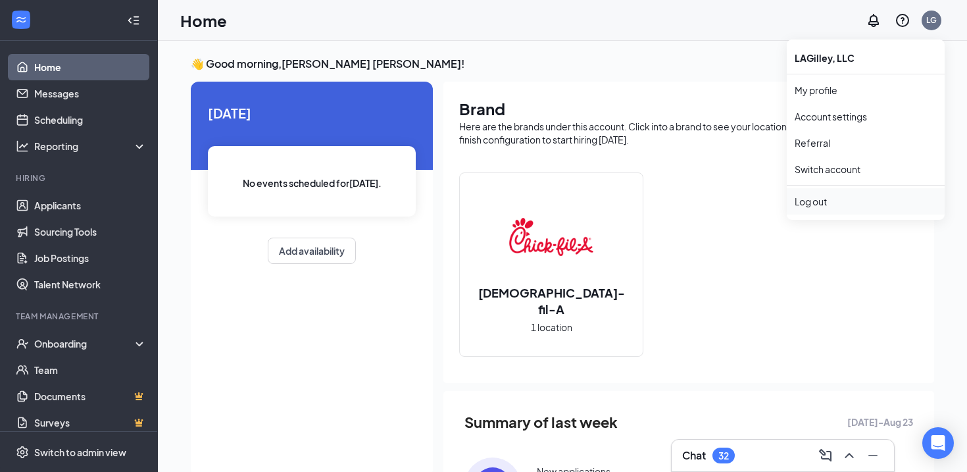
click at [868, 201] on div "Log out" at bounding box center [866, 201] width 142 height 13
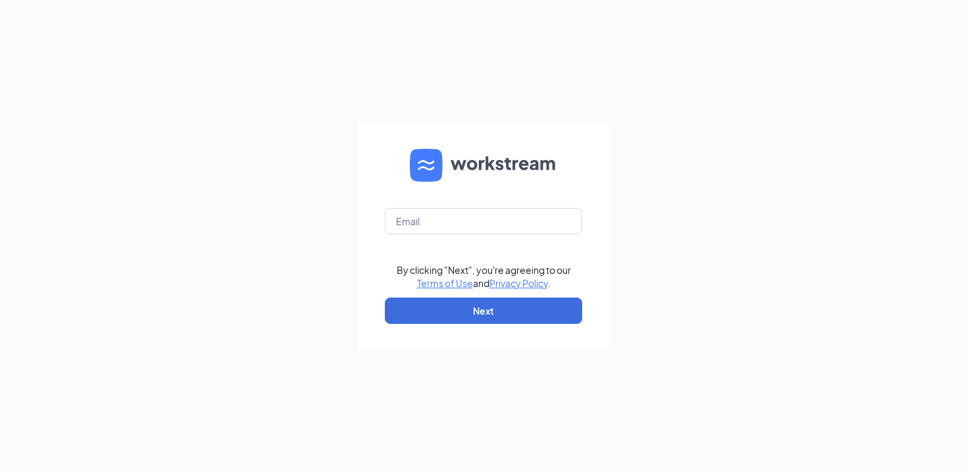
click at [549, 239] on form "By clicking "Next", you're agreeing to our Terms of Use and Privacy Policy . Ne…" at bounding box center [483, 236] width 250 height 228
click at [543, 226] on input "text" at bounding box center [483, 221] width 197 height 26
type input "rachel.leblanccfa@gmail.com"
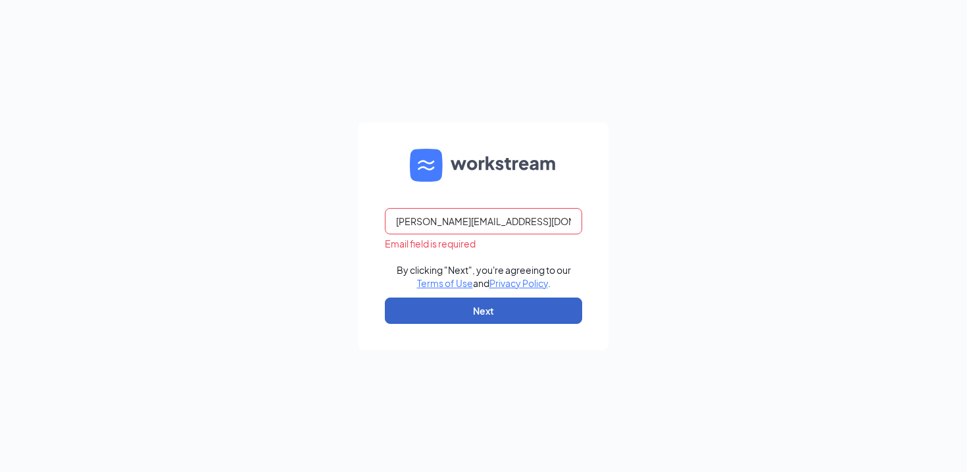
click at [497, 320] on button "Next" at bounding box center [483, 310] width 197 height 26
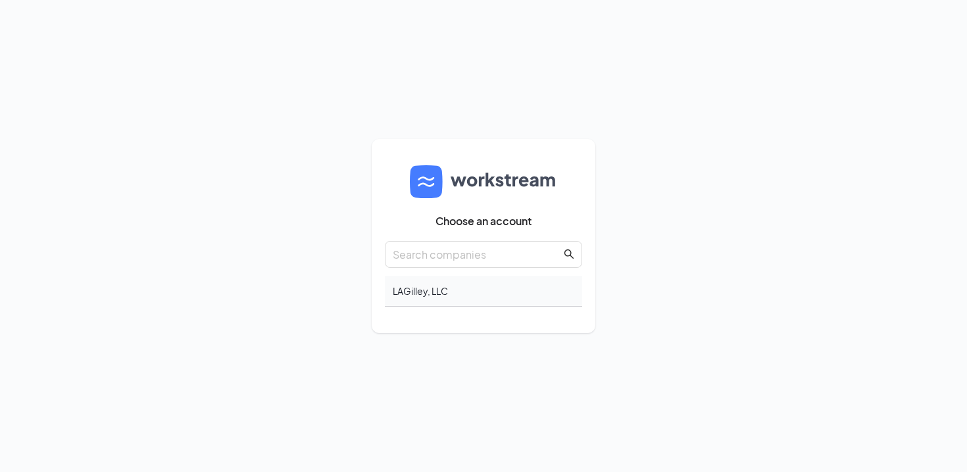
click at [443, 291] on div "LAGilley, LLC" at bounding box center [483, 291] width 197 height 31
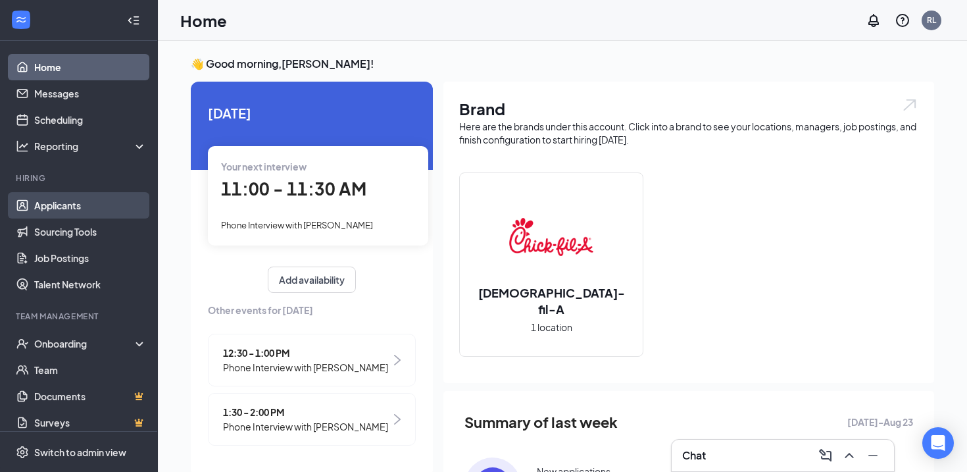
click at [64, 203] on link "Applicants" at bounding box center [90, 205] width 112 height 26
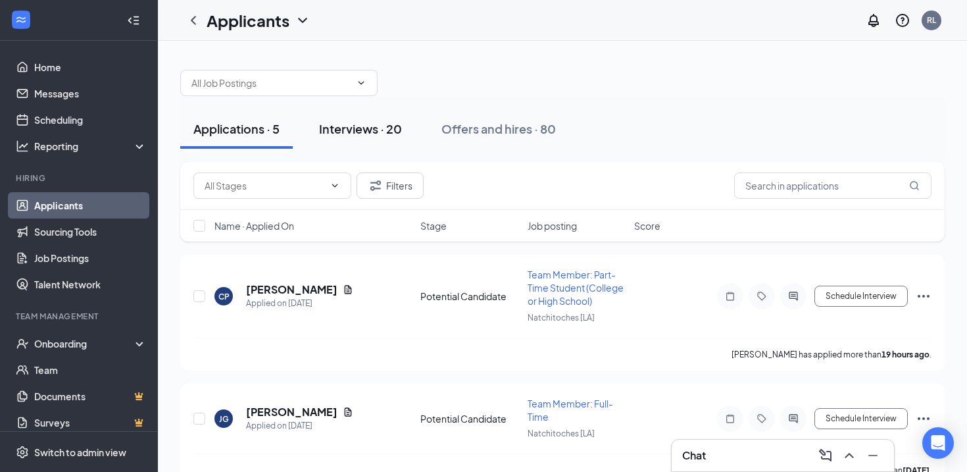
click at [381, 123] on div "Interviews · 20" at bounding box center [360, 128] width 83 height 16
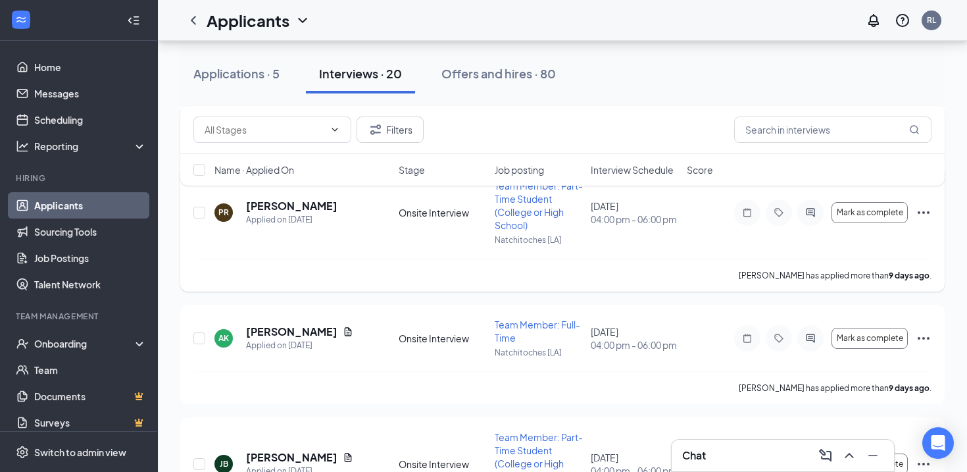
scroll to position [2086, 0]
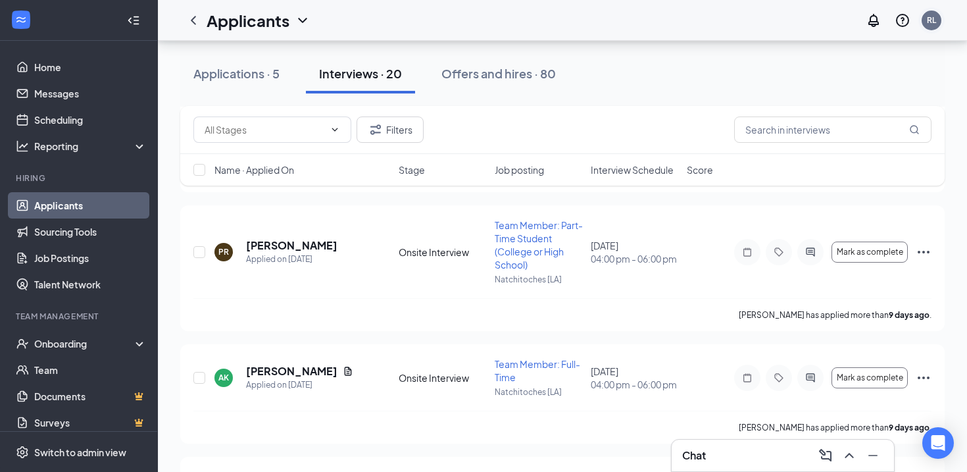
click at [931, 15] on div "RL" at bounding box center [931, 19] width 9 height 11
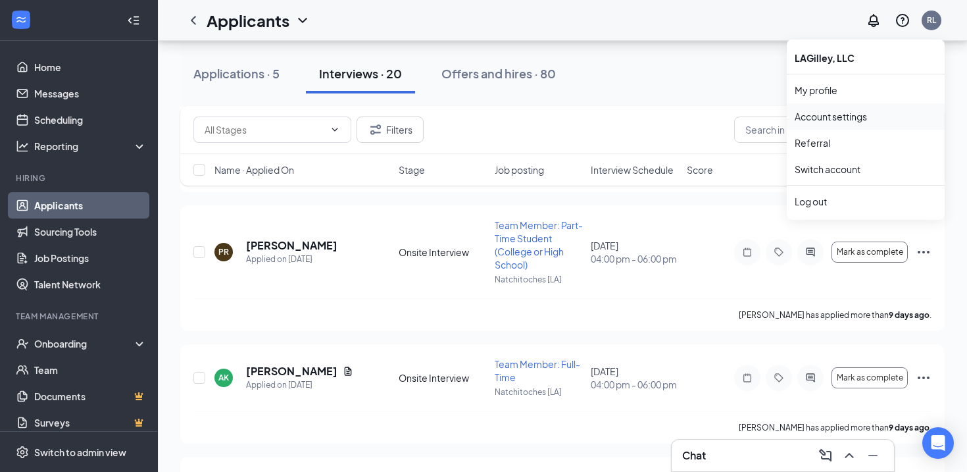
click at [846, 118] on link "Account settings" at bounding box center [866, 116] width 142 height 13
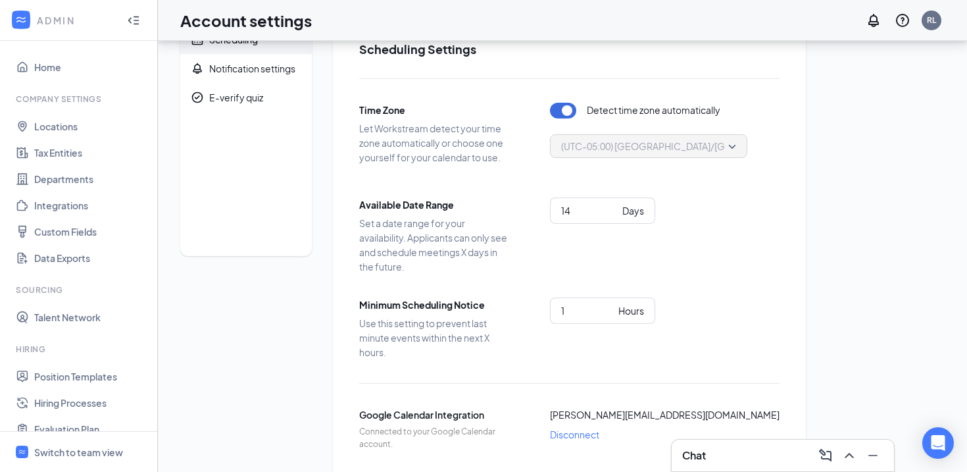
scroll to position [3, 0]
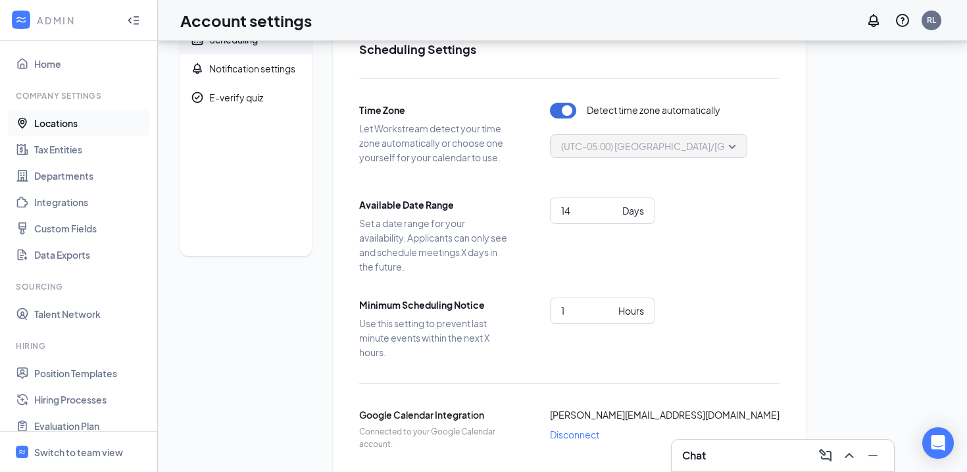
click at [74, 126] on link "Locations" at bounding box center [90, 123] width 112 height 26
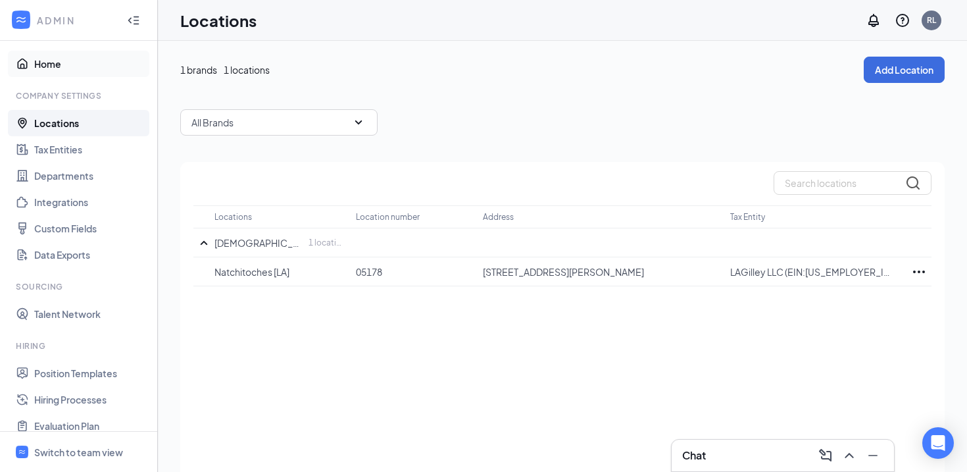
click at [60, 62] on link "Home" at bounding box center [90, 64] width 112 height 26
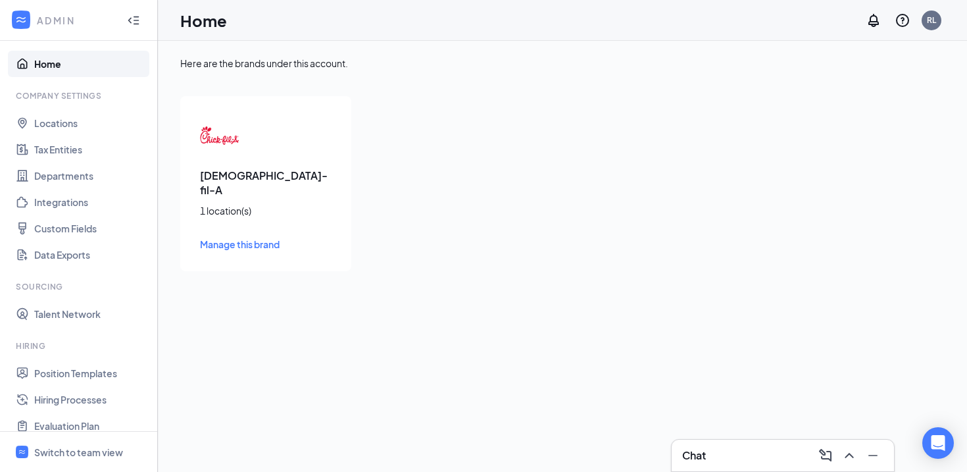
click at [132, 24] on icon "Collapse" at bounding box center [133, 20] width 13 height 13
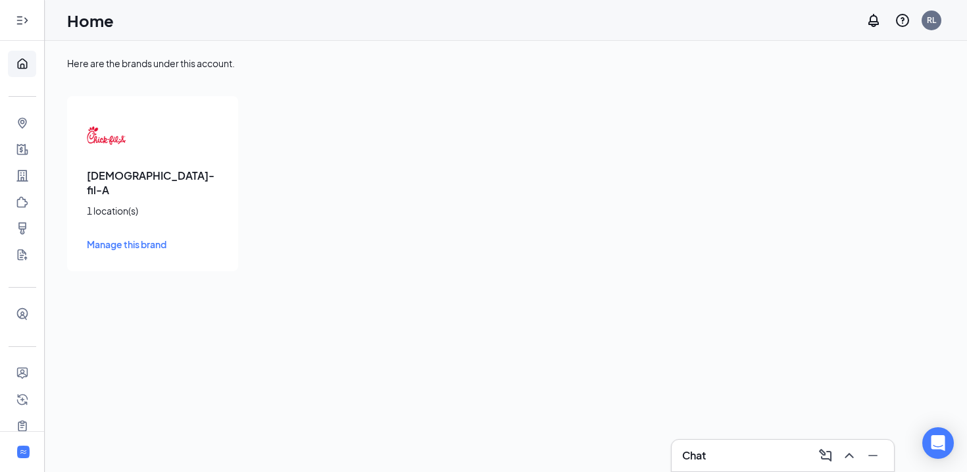
click at [20, 17] on icon "Expand" at bounding box center [22, 20] width 13 height 13
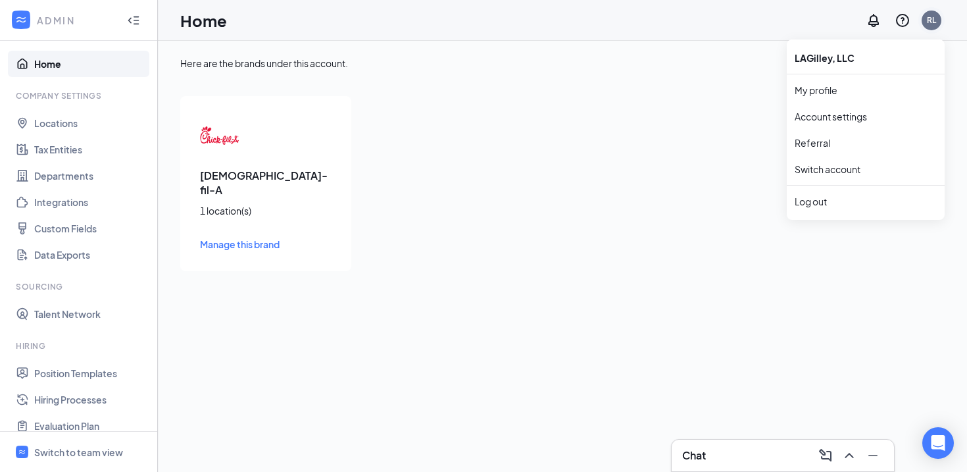
click at [940, 27] on div "RL" at bounding box center [931, 20] width 26 height 26
click at [867, 89] on link "My profile" at bounding box center [866, 90] width 142 height 13
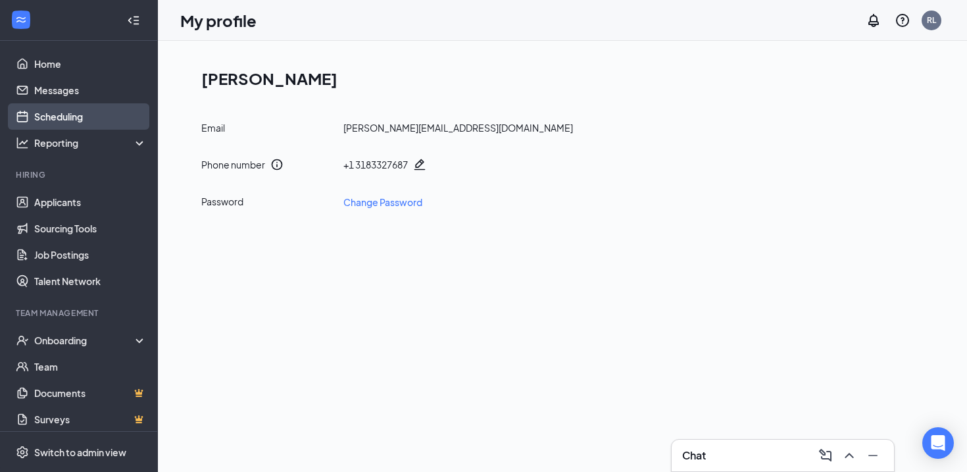
click at [66, 116] on link "Scheduling" at bounding box center [90, 116] width 112 height 26
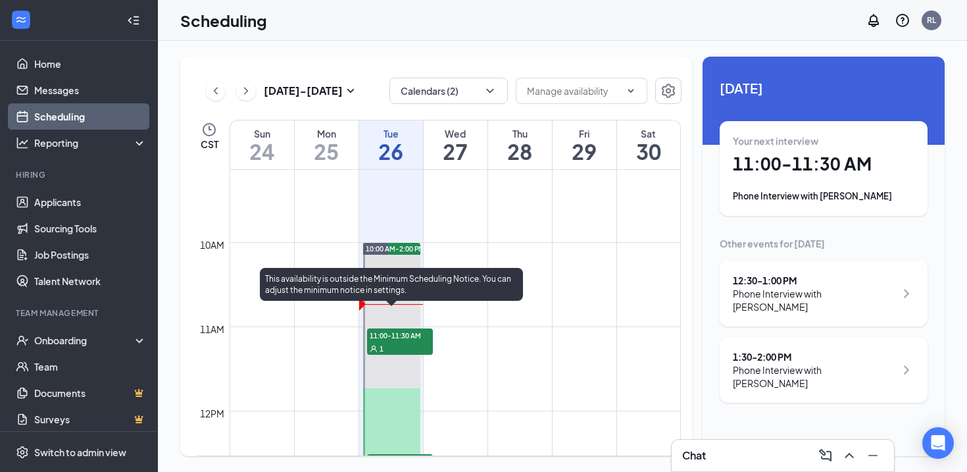
scroll to position [789, 0]
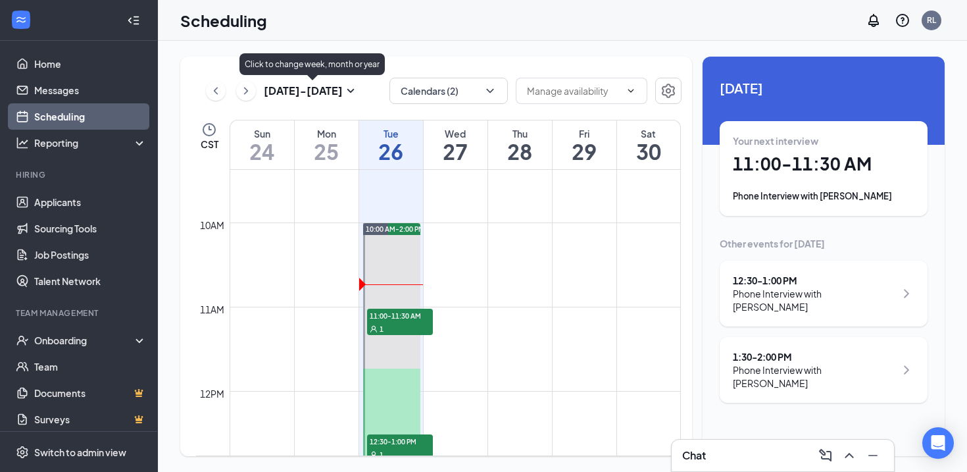
click at [350, 89] on icon "SmallChevronDown" at bounding box center [351, 91] width 16 height 16
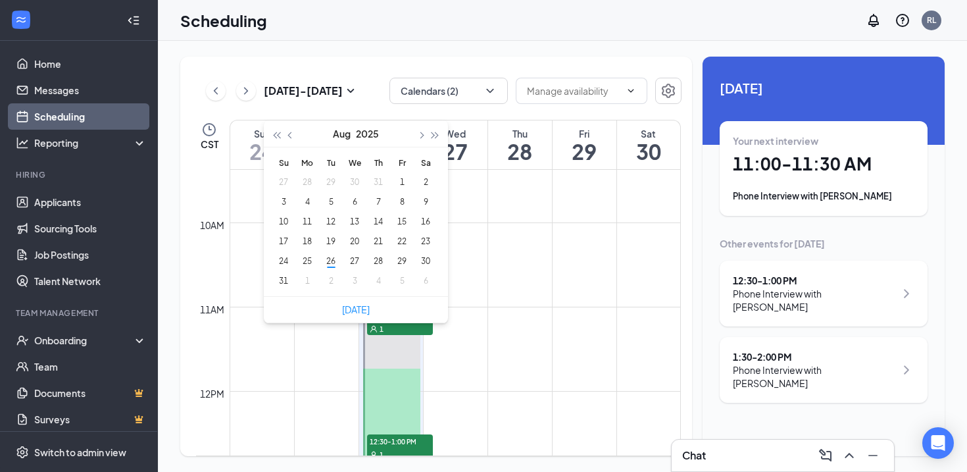
type input "[DATE]"
click at [422, 135] on span "button" at bounding box center [420, 135] width 7 height 7
type input "[DATE]"
click at [355, 185] on div "3" at bounding box center [355, 182] width 16 height 16
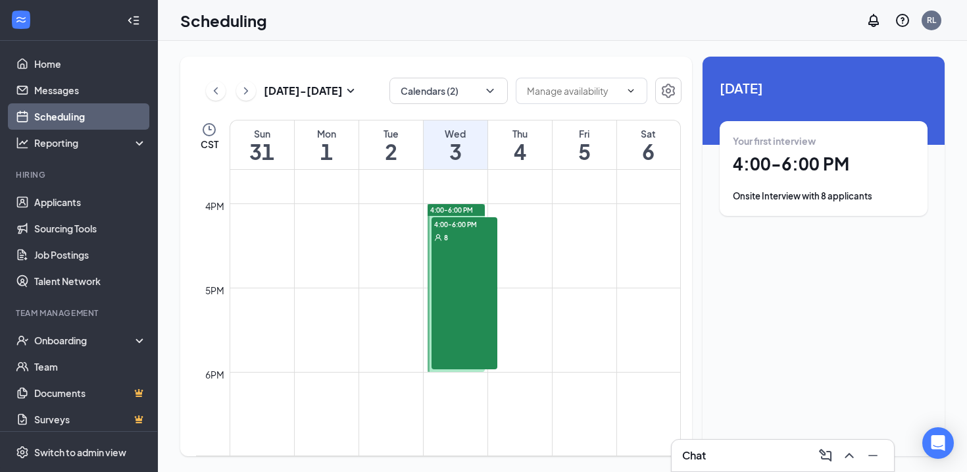
scroll to position [1312, 0]
click at [453, 209] on span "4:00-6:00 PM" at bounding box center [451, 211] width 43 height 9
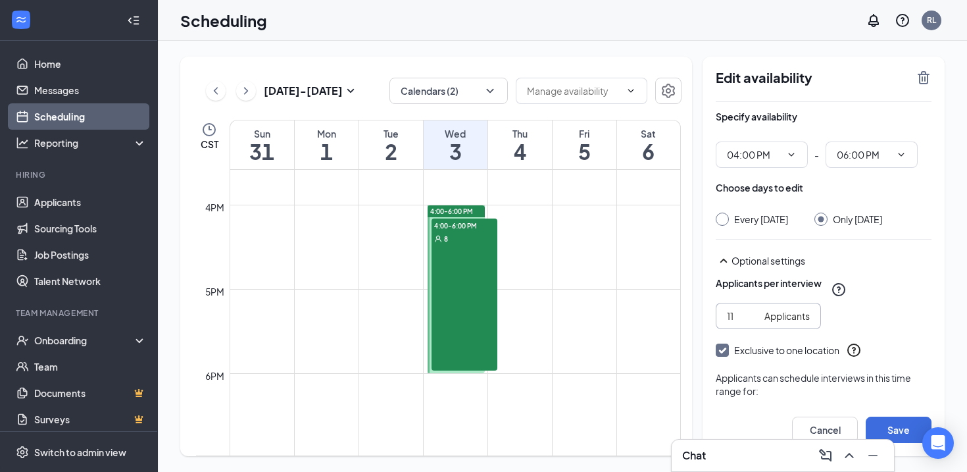
click at [752, 323] on input "11" at bounding box center [743, 315] width 32 height 14
click at [752, 323] on input "12" at bounding box center [743, 315] width 32 height 14
click at [752, 323] on input "13" at bounding box center [743, 315] width 32 height 14
click at [752, 323] on input "14" at bounding box center [743, 315] width 32 height 14
click at [752, 323] on input "15" at bounding box center [743, 315] width 32 height 14
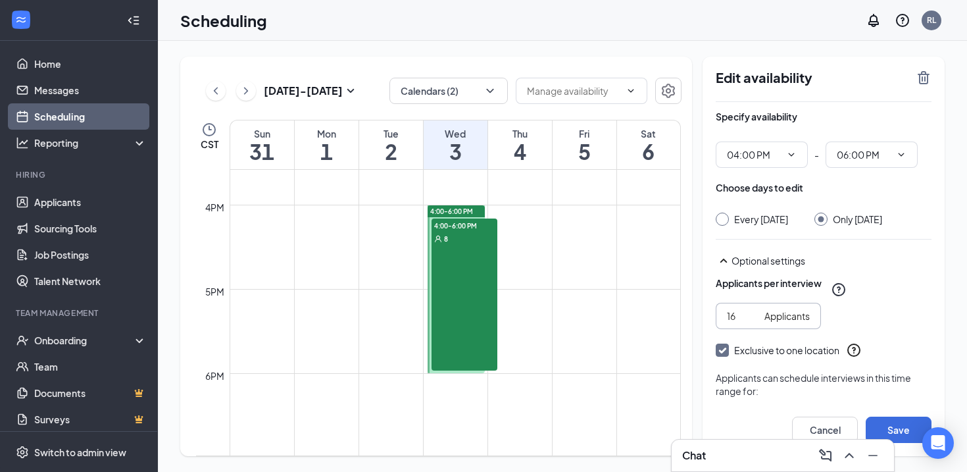
click at [752, 323] on input "16" at bounding box center [743, 315] width 32 height 14
click at [752, 323] on input "17" at bounding box center [743, 315] width 32 height 14
click at [752, 323] on input "18" at bounding box center [743, 315] width 32 height 14
click at [752, 323] on input "19" at bounding box center [743, 315] width 32 height 14
type input "20"
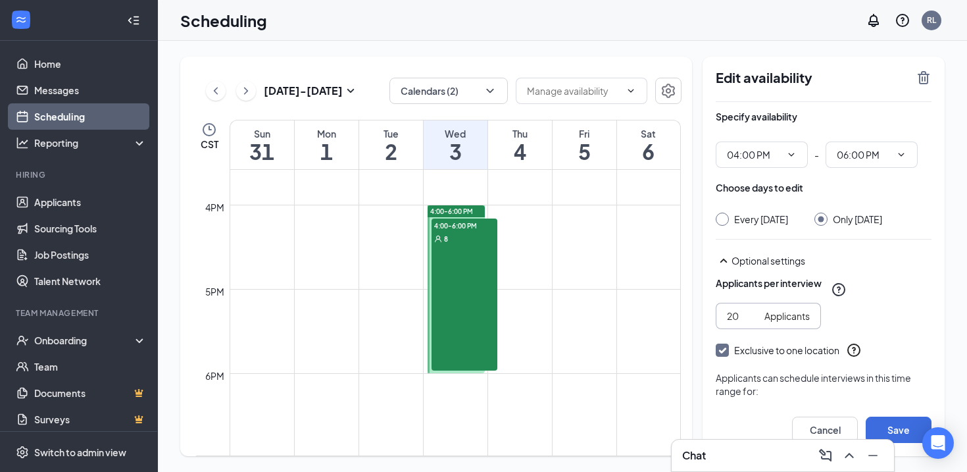
click at [752, 323] on input "20" at bounding box center [743, 315] width 32 height 14
click at [879, 427] on button "Save" at bounding box center [899, 429] width 66 height 26
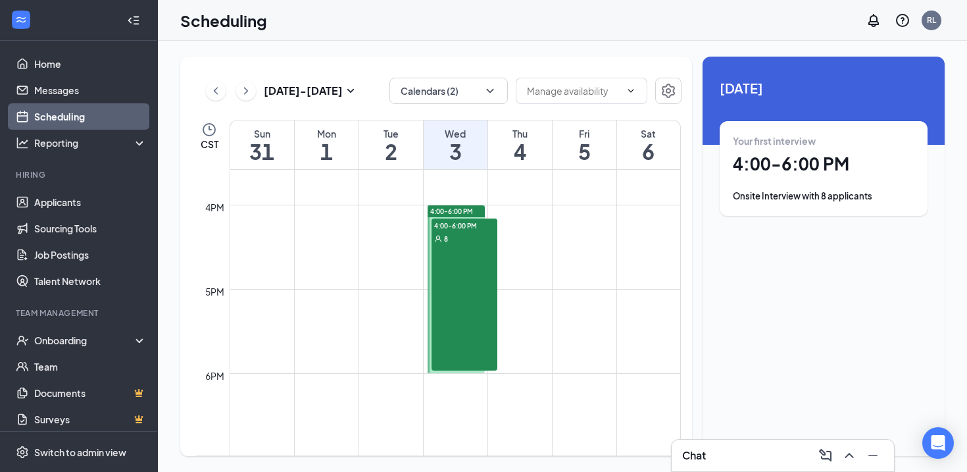
click at [452, 210] on span "4:00-6:00 PM" at bounding box center [451, 211] width 43 height 9
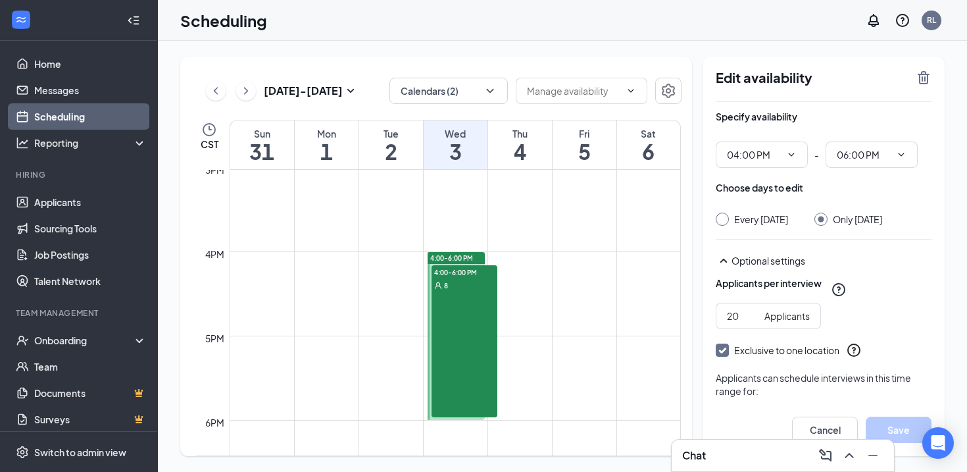
scroll to position [1262, 0]
click at [462, 262] on span "4:00-6:00 PM" at bounding box center [451, 261] width 43 height 9
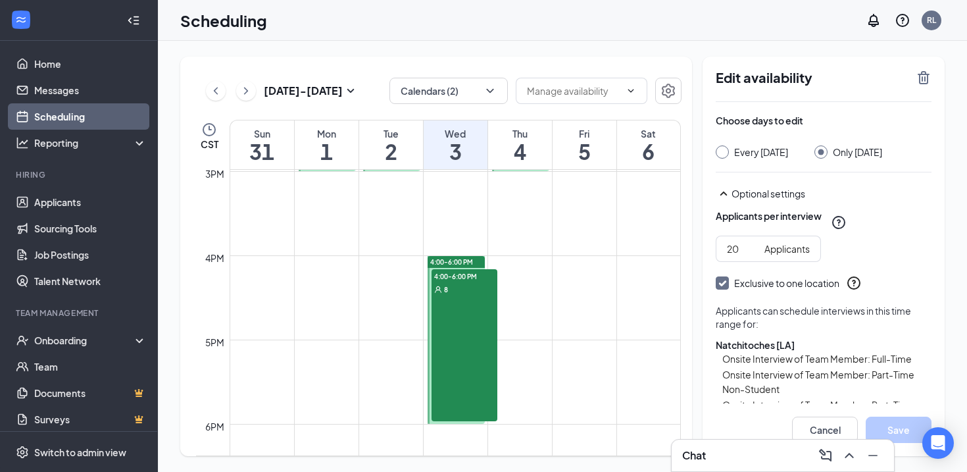
scroll to position [0, 0]
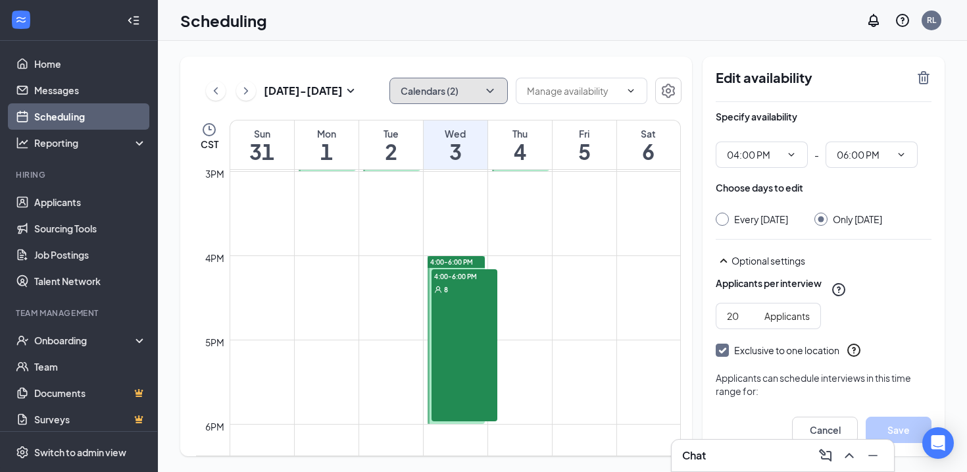
click at [482, 95] on button "Calendars (2)" at bounding box center [448, 91] width 118 height 26
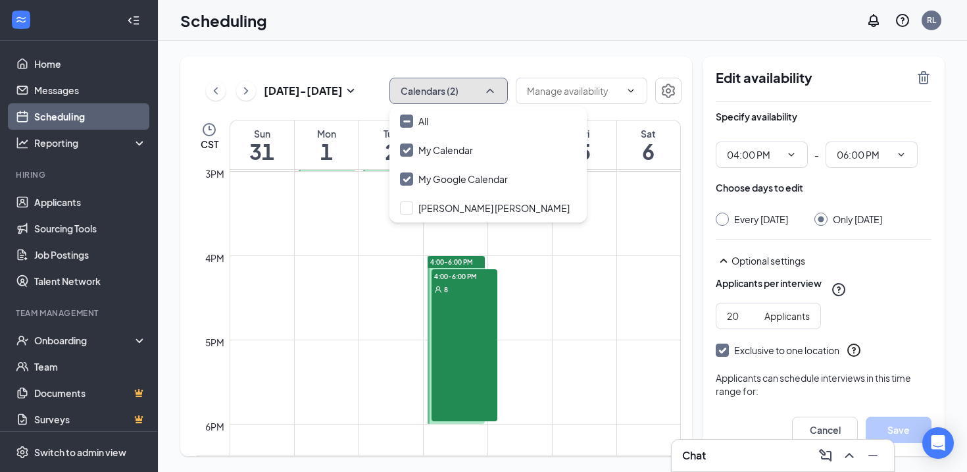
click at [481, 95] on button "Calendars (2)" at bounding box center [448, 91] width 118 height 26
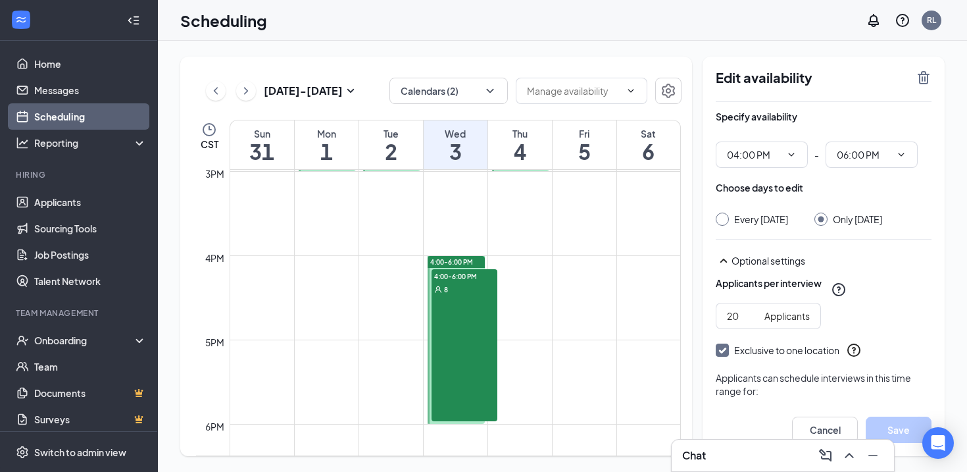
click at [78, 47] on ul "Home Messages Scheduling Reporting Hiring Applicants Sourcing Tools Job Posting…" at bounding box center [78, 237] width 157 height 400
click at [87, 55] on link "Home" at bounding box center [90, 64] width 112 height 26
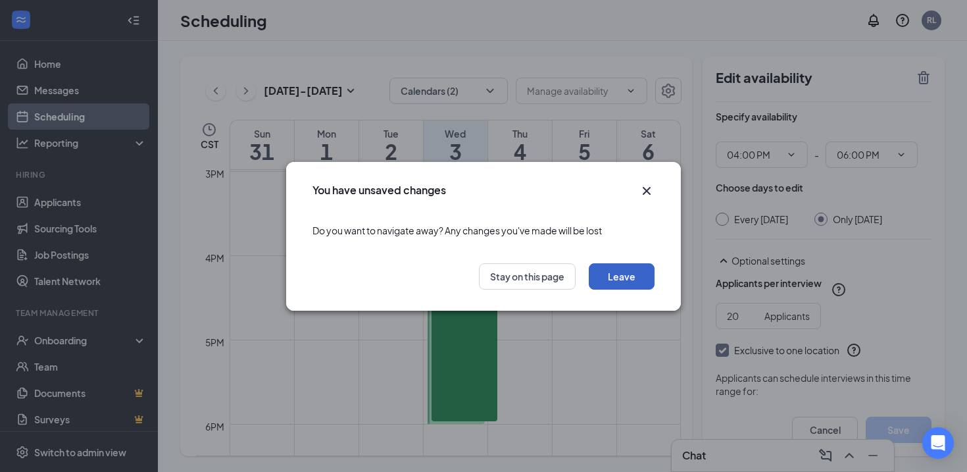
click at [608, 277] on button "Leave" at bounding box center [622, 276] width 66 height 26
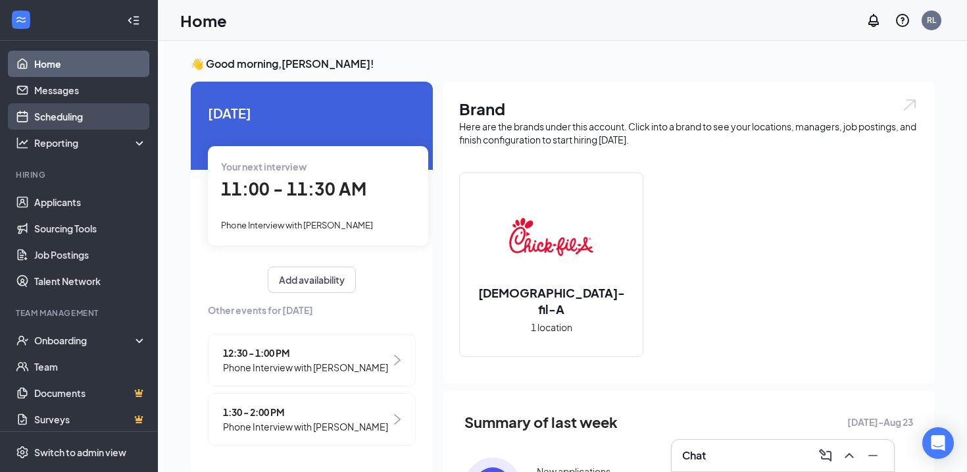
click at [70, 119] on link "Scheduling" at bounding box center [90, 116] width 112 height 26
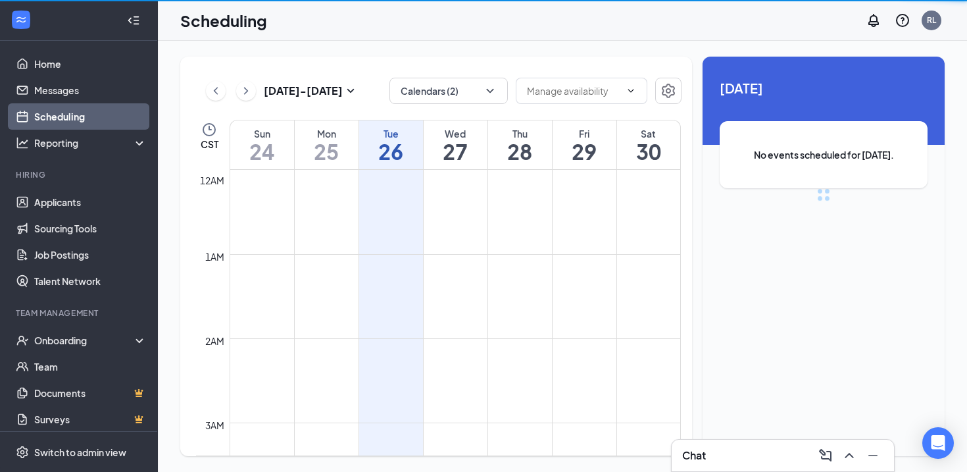
scroll to position [647, 0]
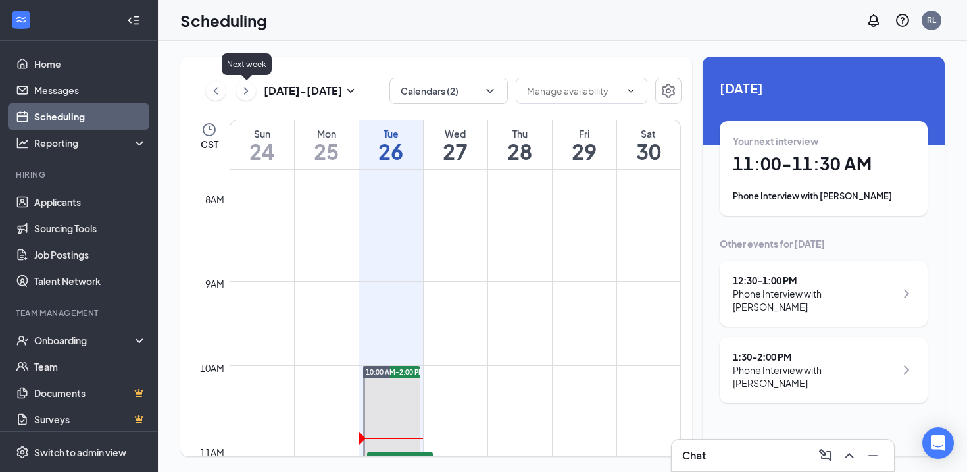
click at [251, 89] on icon "ChevronRight" at bounding box center [245, 91] width 13 height 16
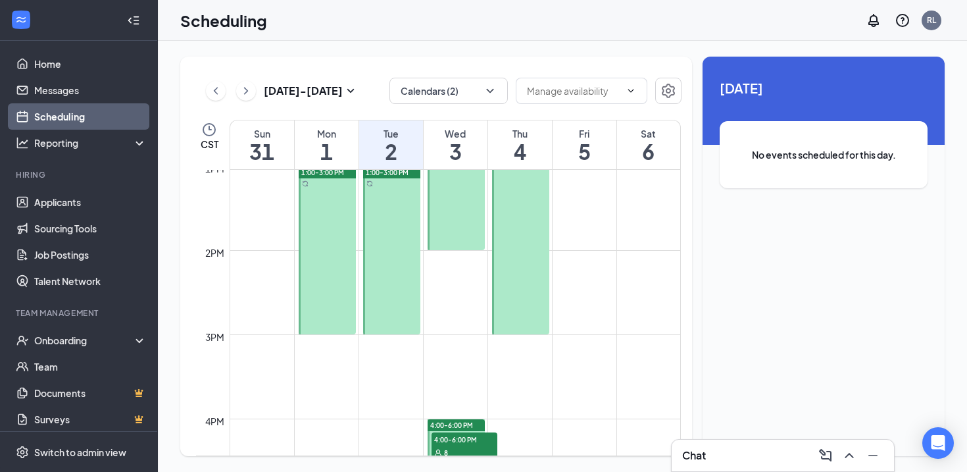
scroll to position [1126, 0]
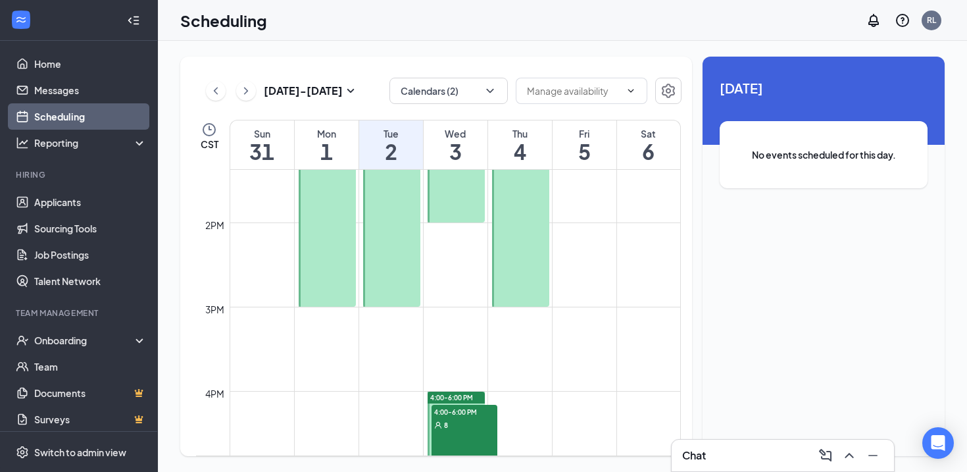
click at [449, 394] on span "4:00-6:00 PM" at bounding box center [451, 397] width 43 height 9
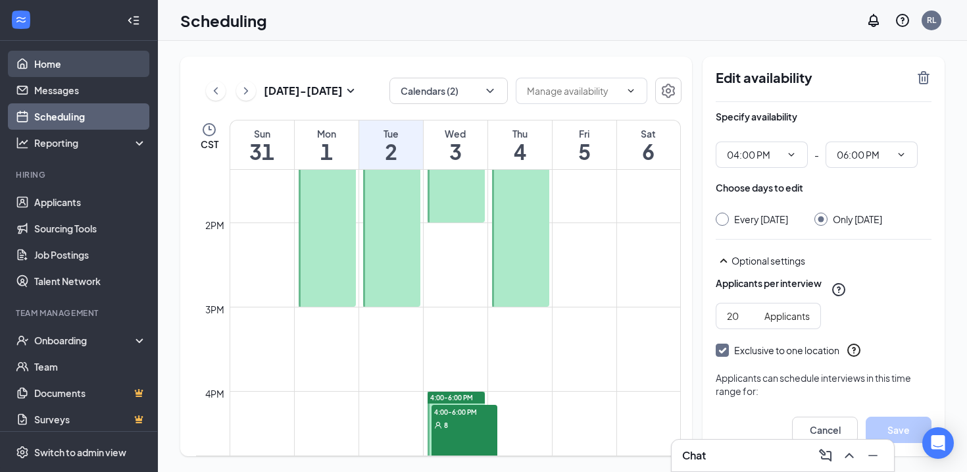
click at [47, 66] on link "Home" at bounding box center [90, 64] width 112 height 26
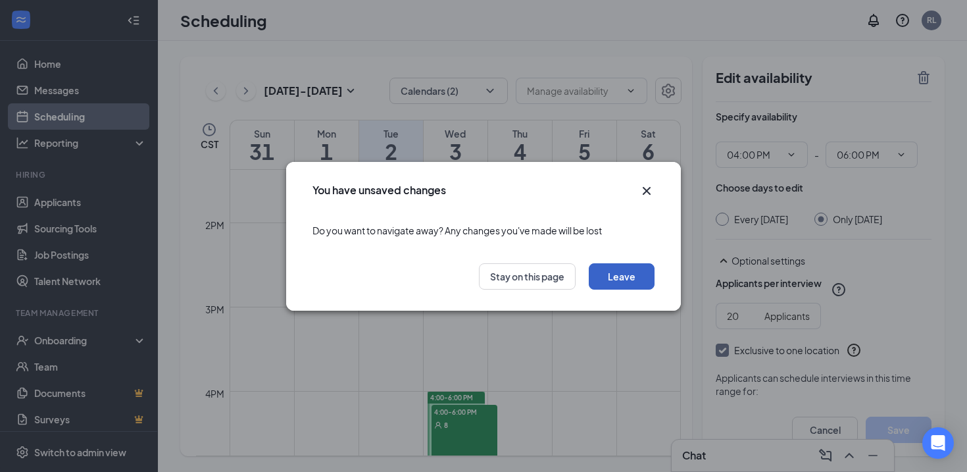
click at [620, 280] on button "Leave" at bounding box center [622, 276] width 66 height 26
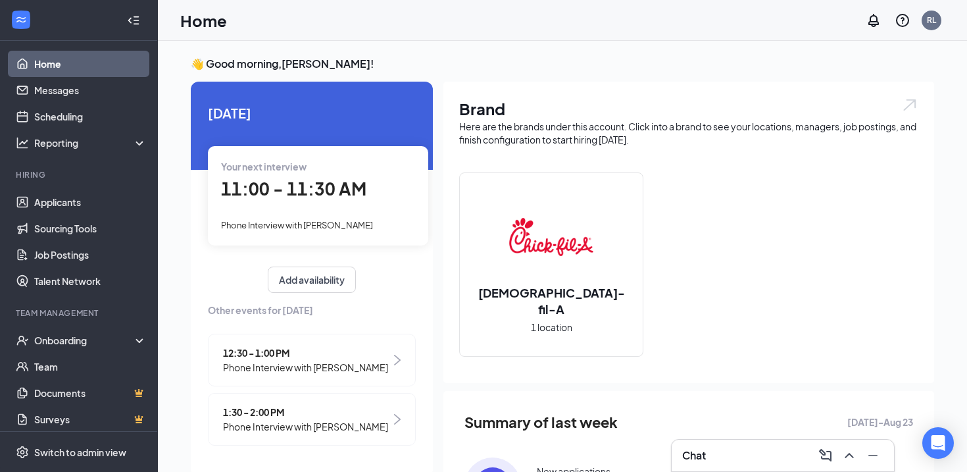
click at [300, 196] on span "11:00 - 11:30 AM" at bounding box center [293, 189] width 145 height 22
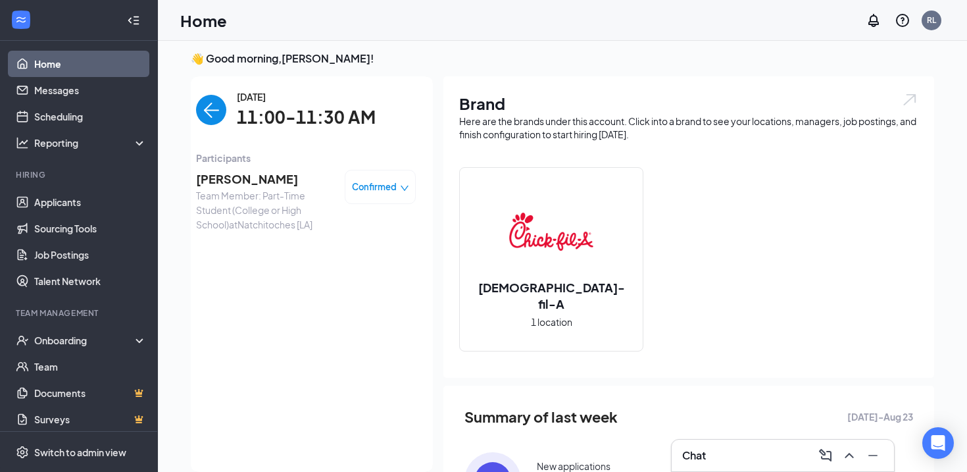
click at [253, 182] on span "[PERSON_NAME]" at bounding box center [265, 179] width 138 height 18
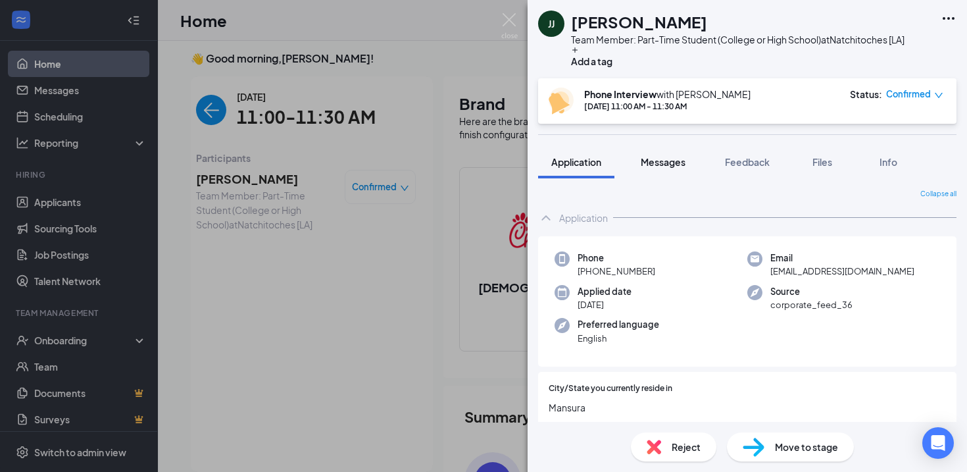
click at [664, 163] on span "Messages" at bounding box center [663, 162] width 45 height 12
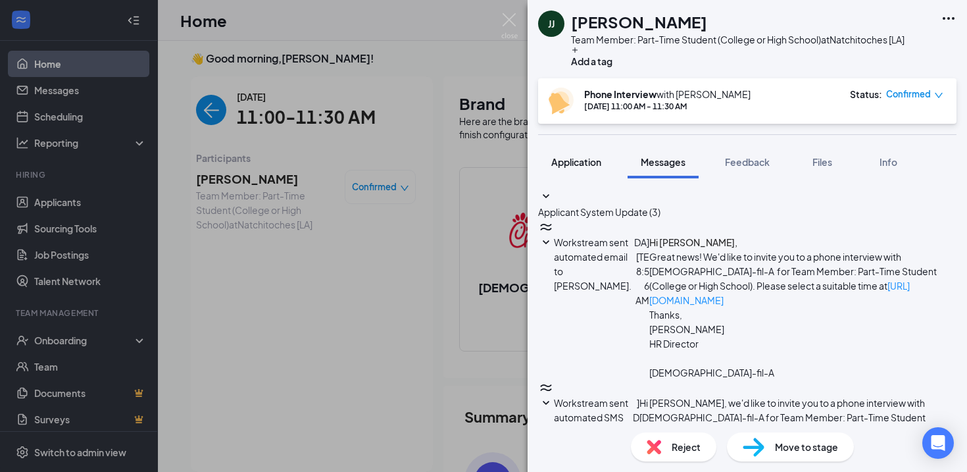
click at [586, 165] on span "Application" at bounding box center [576, 162] width 50 height 12
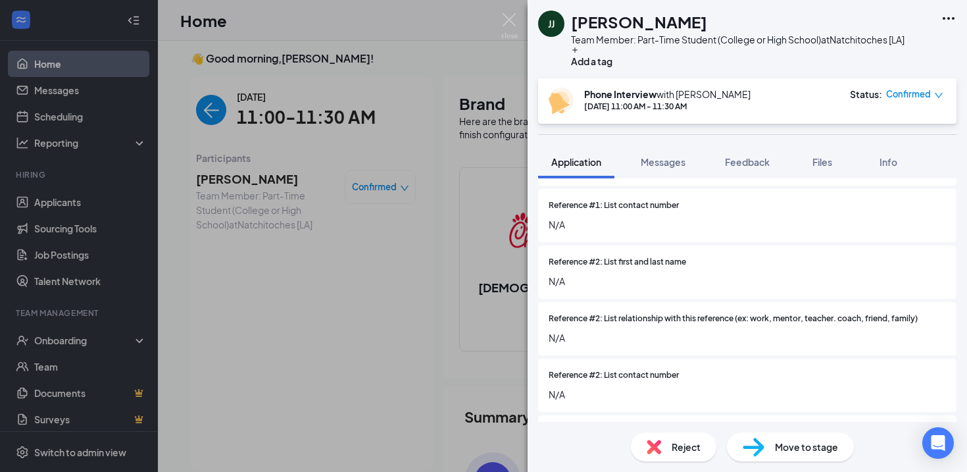
scroll to position [2580, 0]
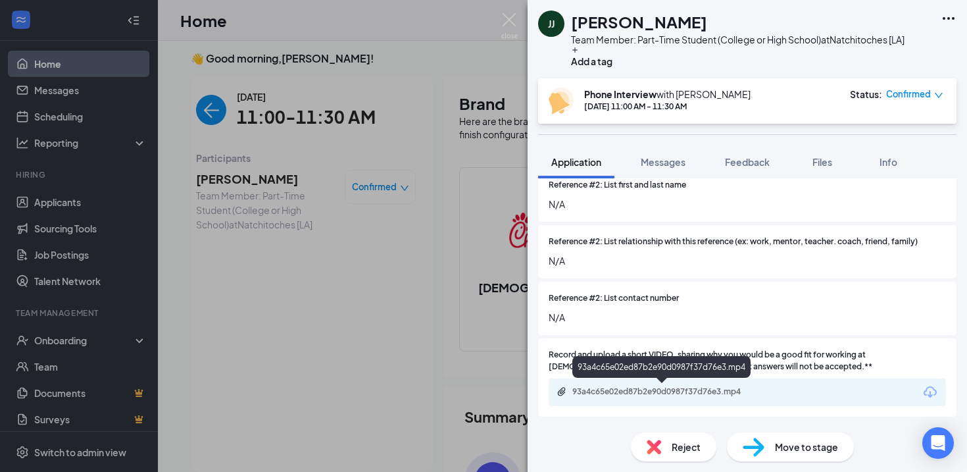
click at [701, 396] on div "93a4c65e02ed87b2e90d0987f37d76e3.mp4" at bounding box center [664, 391] width 184 height 11
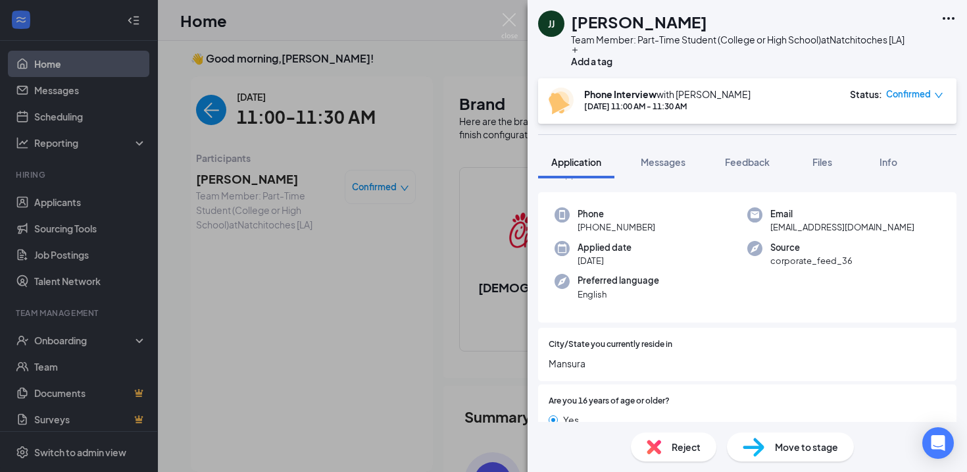
scroll to position [0, 0]
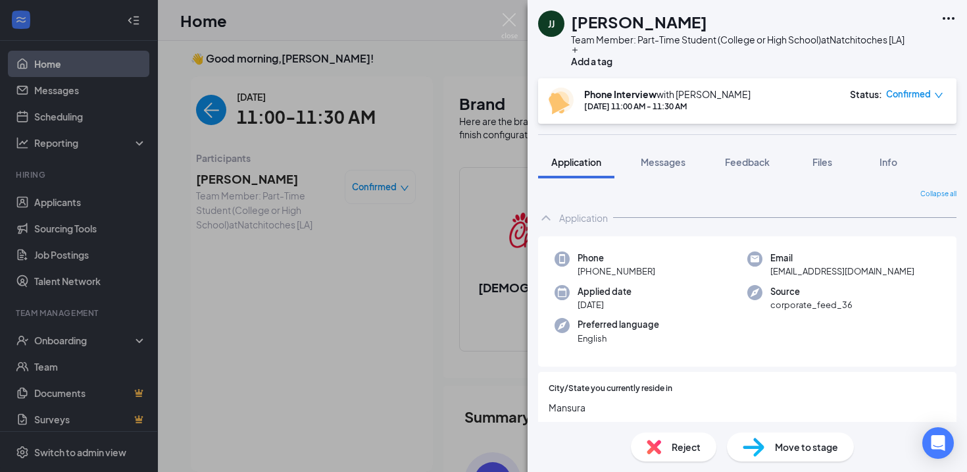
click at [373, 346] on div "[PERSON_NAME] [PERSON_NAME] Team Member: Part-Time Student (College or High Sch…" at bounding box center [483, 236] width 967 height 472
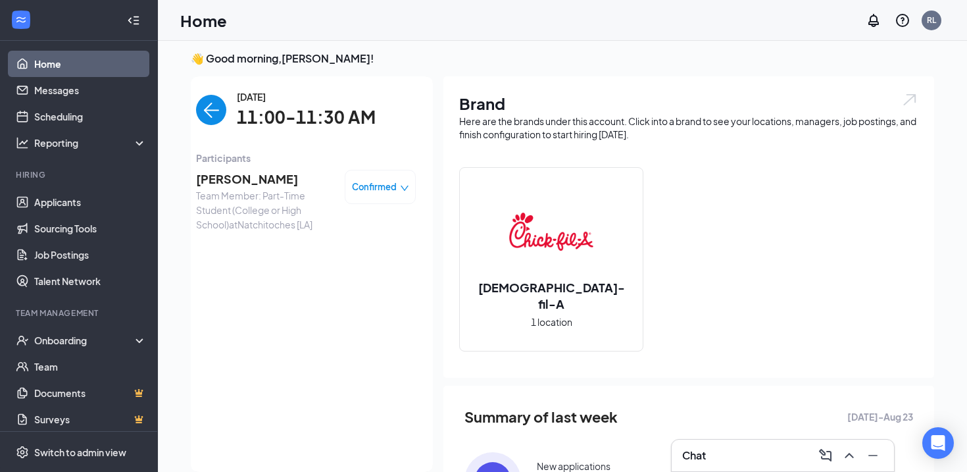
click at [274, 205] on span "Team Member: Part-Time Student (College or High School) at [GEOGRAPHIC_DATA] [L…" at bounding box center [265, 209] width 138 height 43
click at [257, 174] on span "[PERSON_NAME]" at bounding box center [265, 179] width 138 height 18
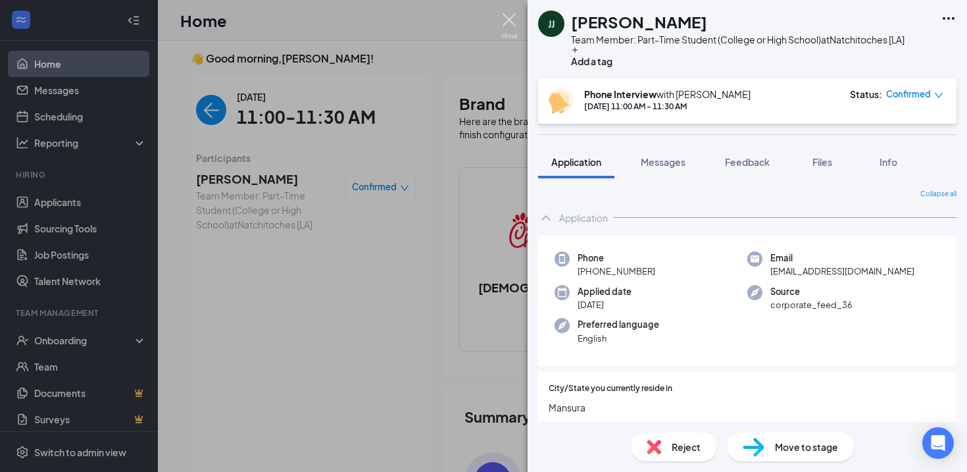
click at [508, 22] on img at bounding box center [509, 26] width 16 height 26
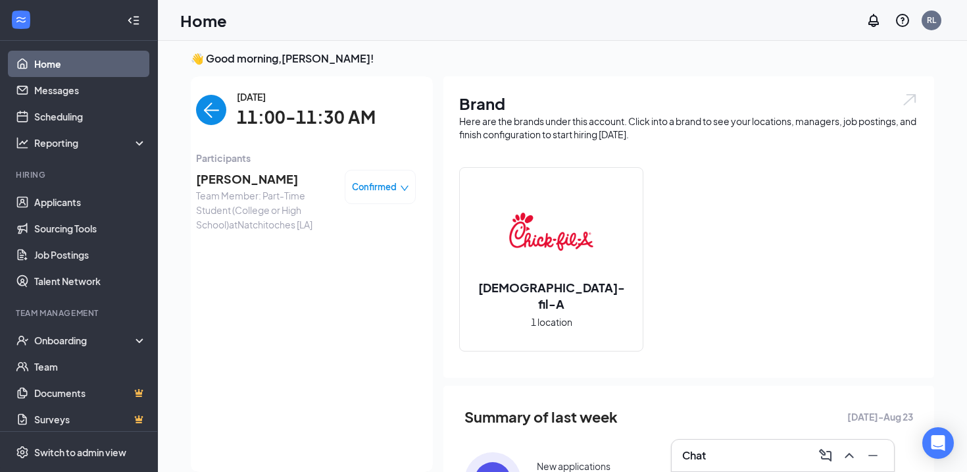
click at [215, 109] on img "back-button" at bounding box center [211, 110] width 30 height 30
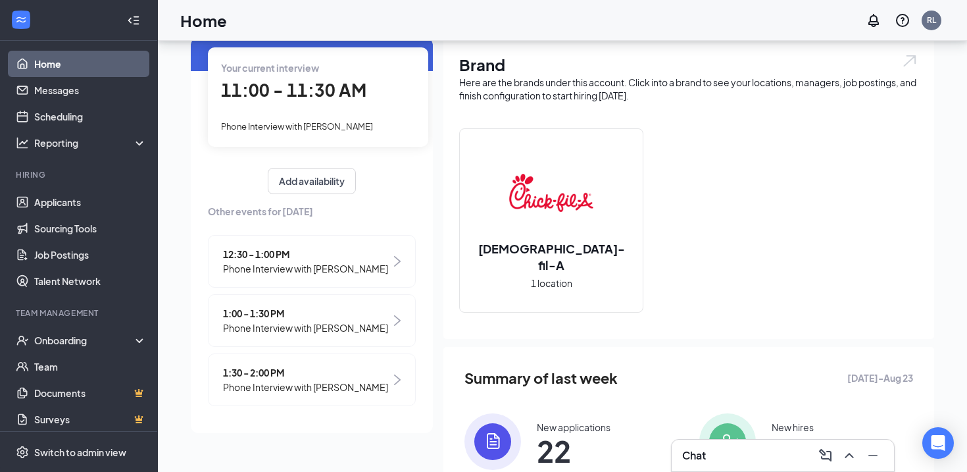
scroll to position [47, 0]
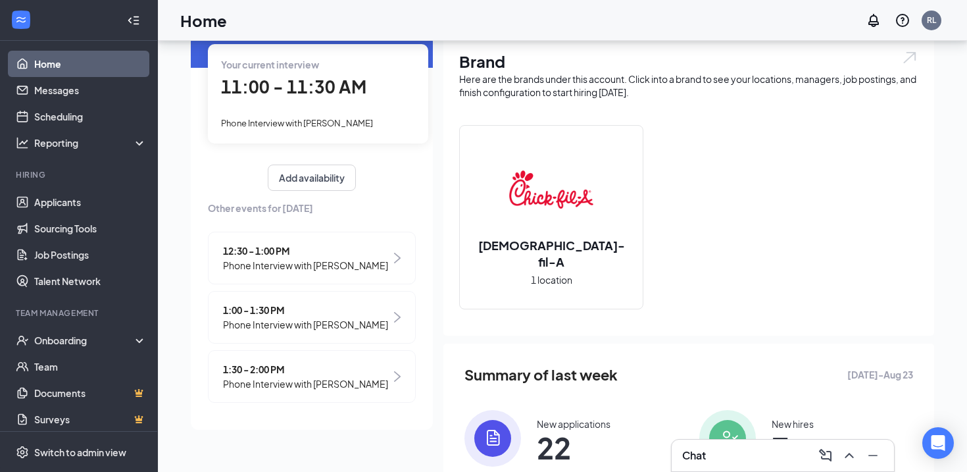
click at [354, 270] on span "Phone Interview with [PERSON_NAME]" at bounding box center [305, 265] width 165 height 14
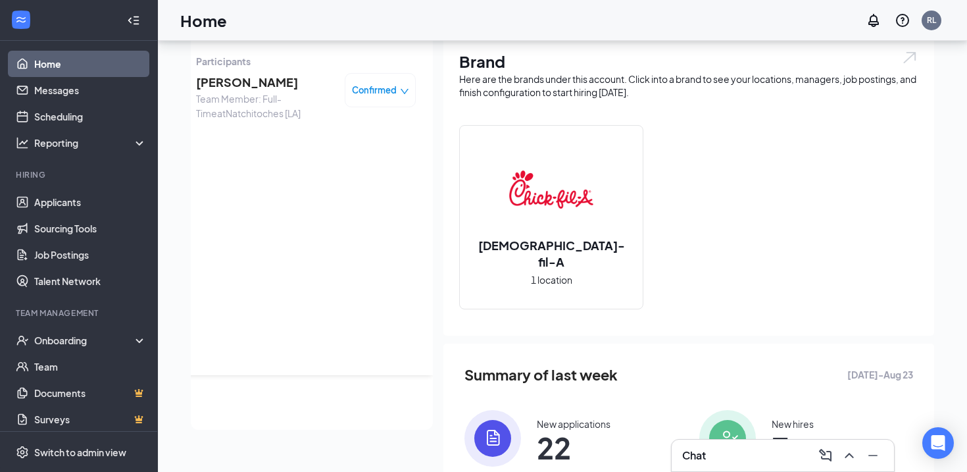
scroll to position [0, 0]
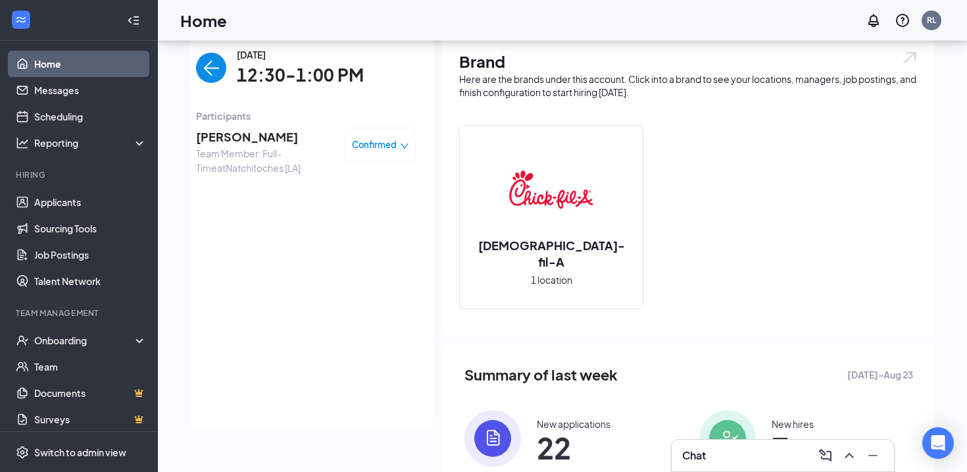
click at [247, 135] on span "[PERSON_NAME]" at bounding box center [265, 137] width 138 height 18
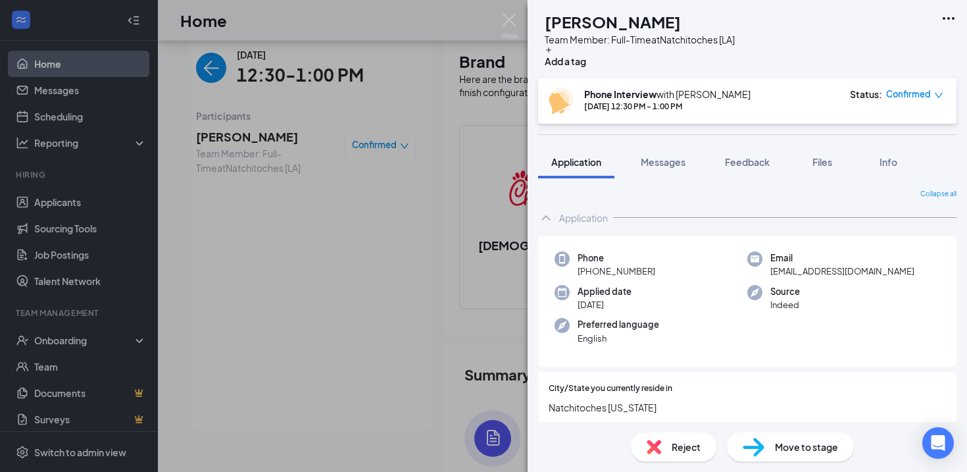
click at [210, 70] on div "DJ [PERSON_NAME] Team Member: Full-Time at [GEOGRAPHIC_DATA] [LA] Add a tag Pho…" at bounding box center [483, 236] width 967 height 472
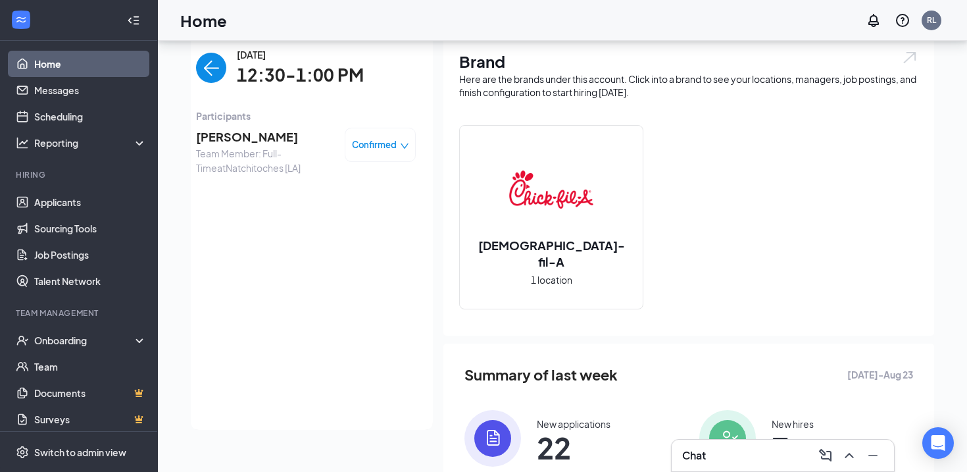
click at [211, 71] on img "back-button" at bounding box center [211, 68] width 30 height 30
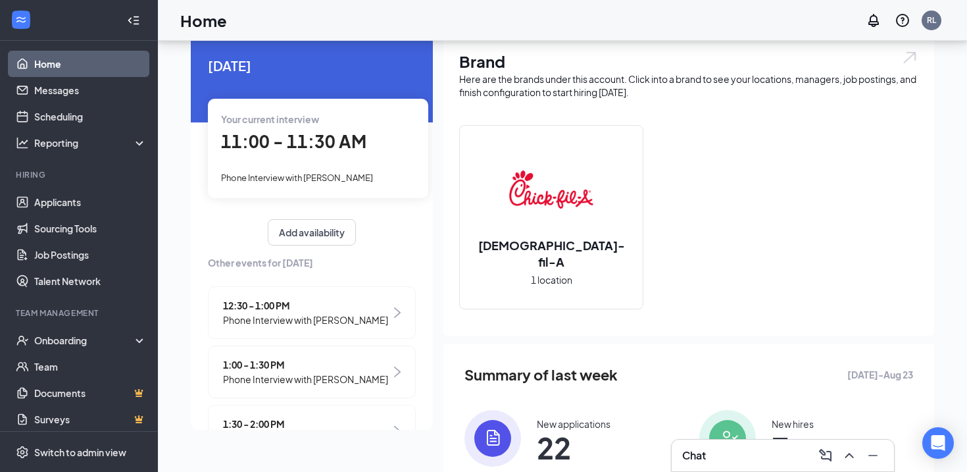
click at [284, 374] on span "Phone Interview with [PERSON_NAME]" at bounding box center [305, 379] width 165 height 14
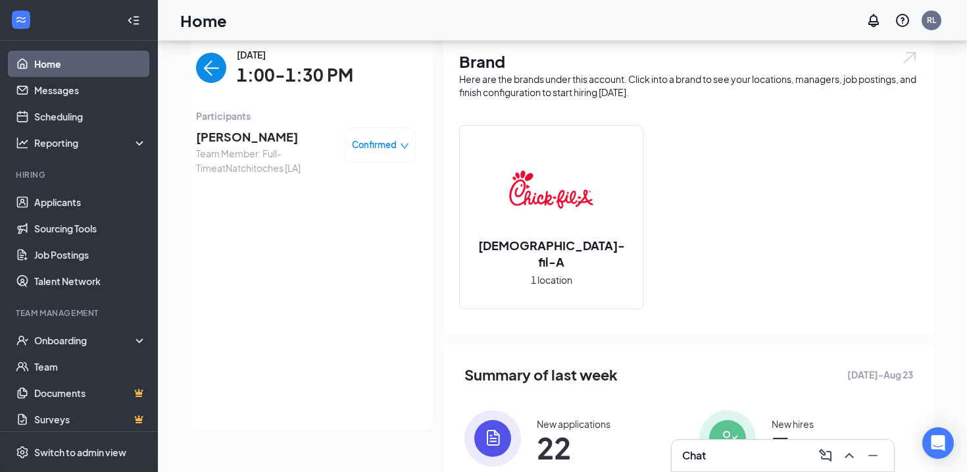
scroll to position [3, 0]
click at [255, 141] on span "[PERSON_NAME]" at bounding box center [265, 133] width 138 height 18
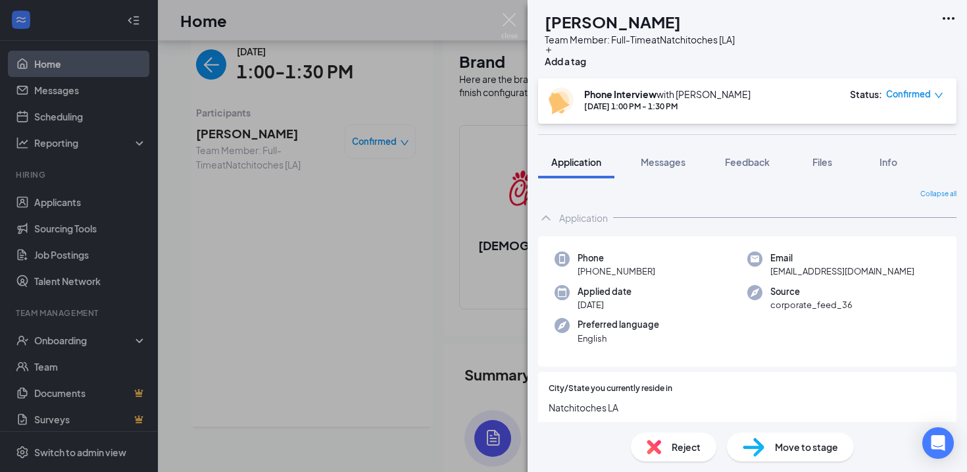
click at [207, 55] on div "SS [PERSON_NAME] Team Member: Full-Time at [GEOGRAPHIC_DATA] [LA] Add a tag Pho…" at bounding box center [483, 236] width 967 height 472
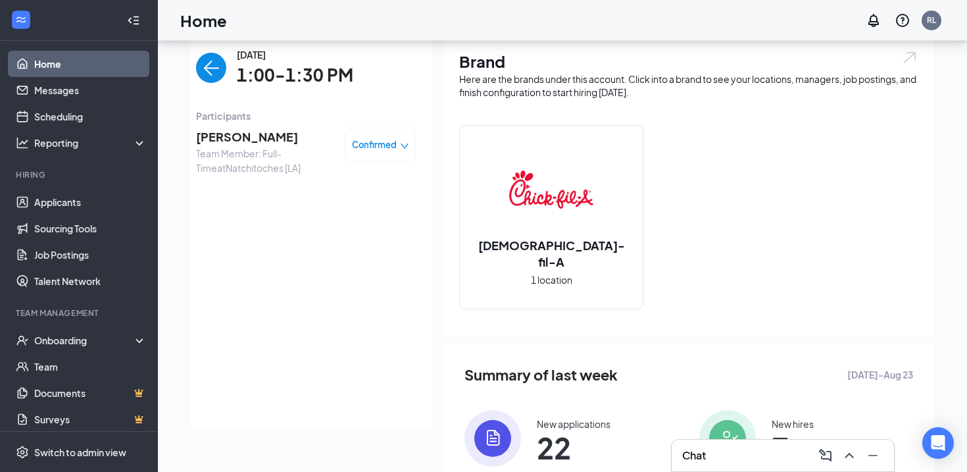
click at [216, 62] on img "back-button" at bounding box center [211, 68] width 30 height 30
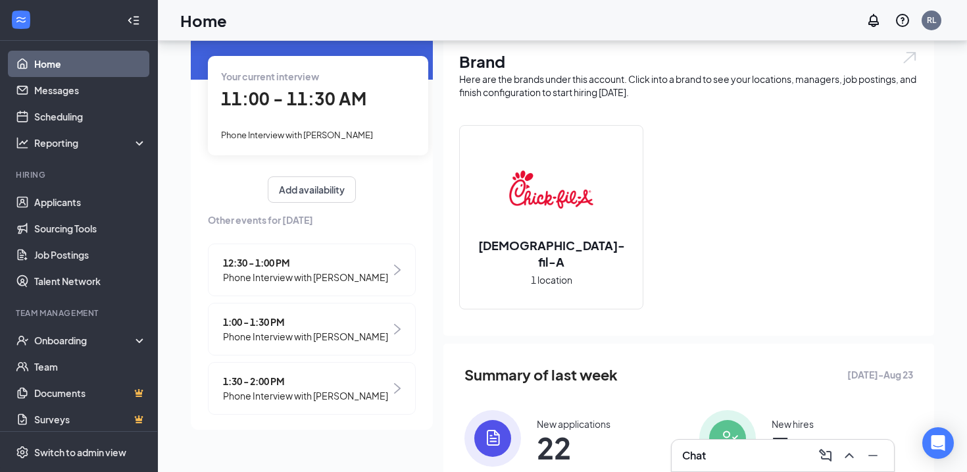
scroll to position [55, 0]
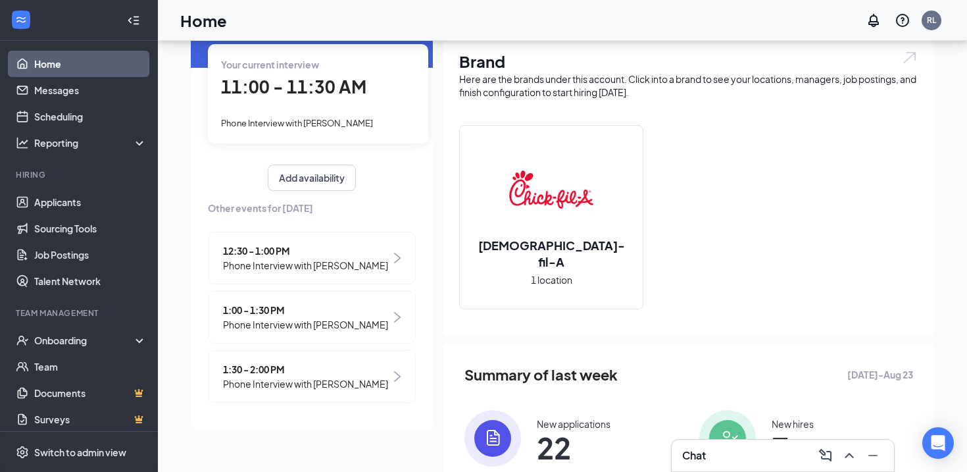
click at [301, 381] on span "Phone Interview with [PERSON_NAME]" at bounding box center [305, 383] width 165 height 14
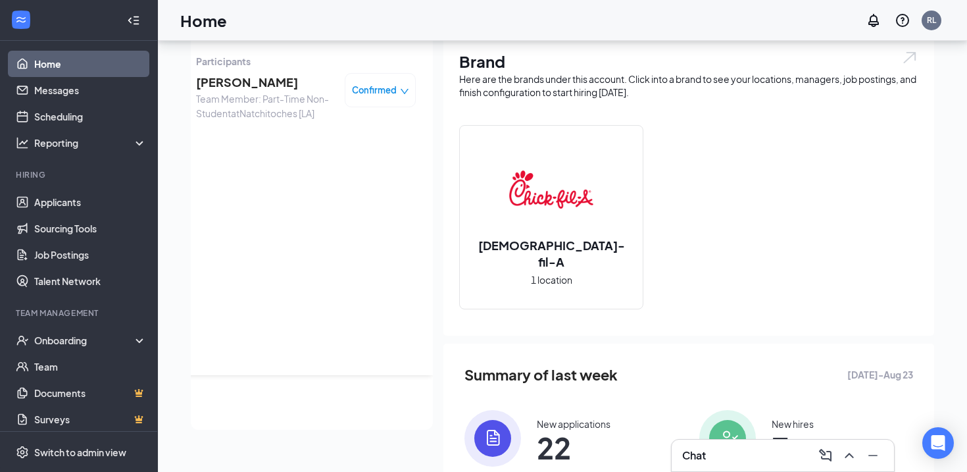
scroll to position [0, 0]
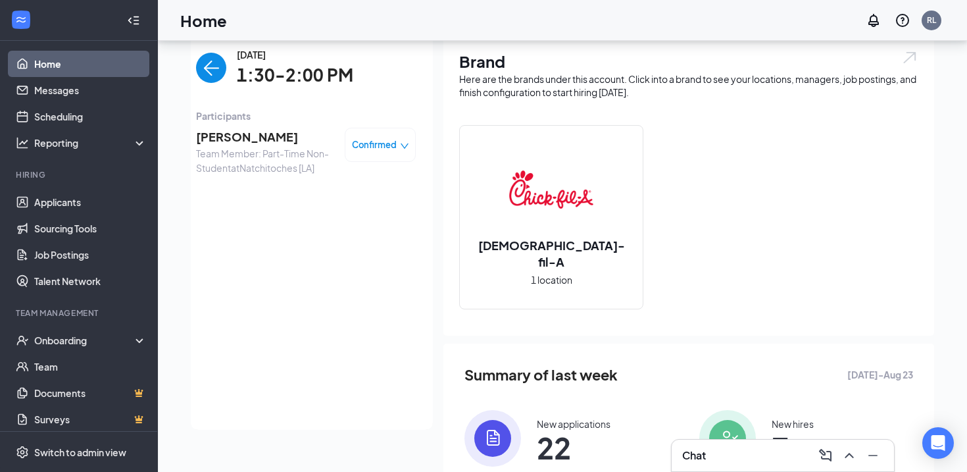
click at [251, 151] on span "Team Member: Part-Time Non-Student at [GEOGRAPHIC_DATA] [[GEOGRAPHIC_DATA]]" at bounding box center [265, 160] width 138 height 29
click at [244, 139] on span "[PERSON_NAME]" at bounding box center [265, 137] width 138 height 18
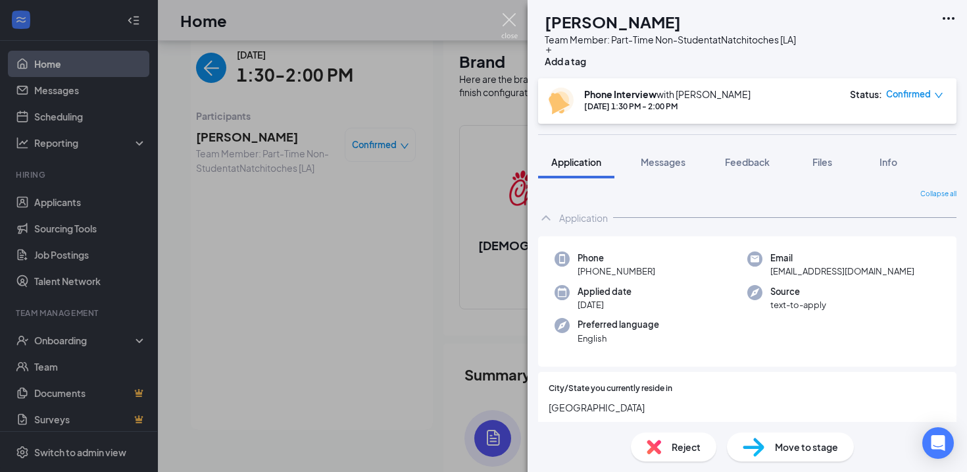
click at [510, 19] on img at bounding box center [509, 26] width 16 height 26
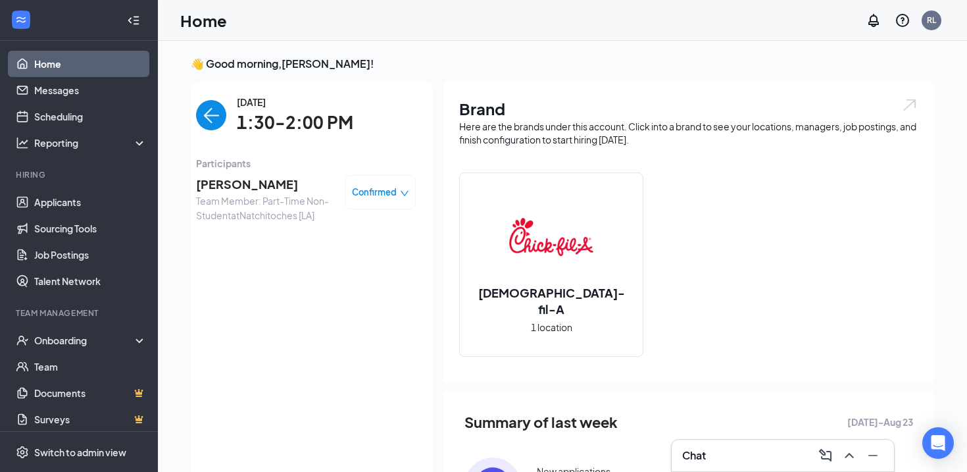
click at [212, 109] on img "back-button" at bounding box center [211, 115] width 30 height 30
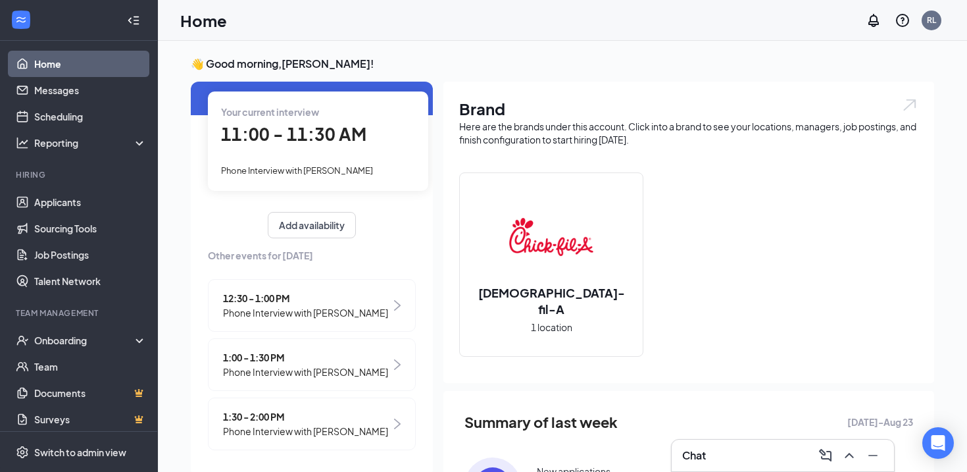
click at [61, 66] on link "Home" at bounding box center [90, 64] width 112 height 26
